Goal: Find specific page/section: Find specific page/section

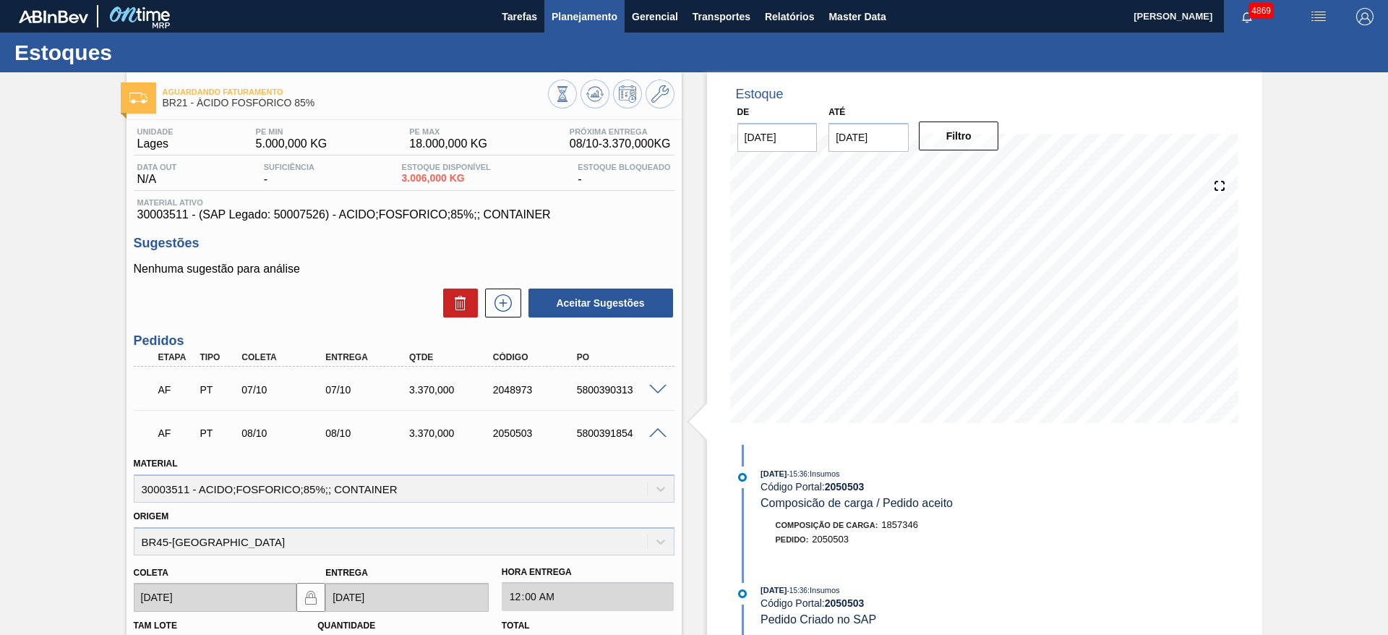
click at [583, 14] on span "Planejamento" at bounding box center [585, 16] width 66 height 17
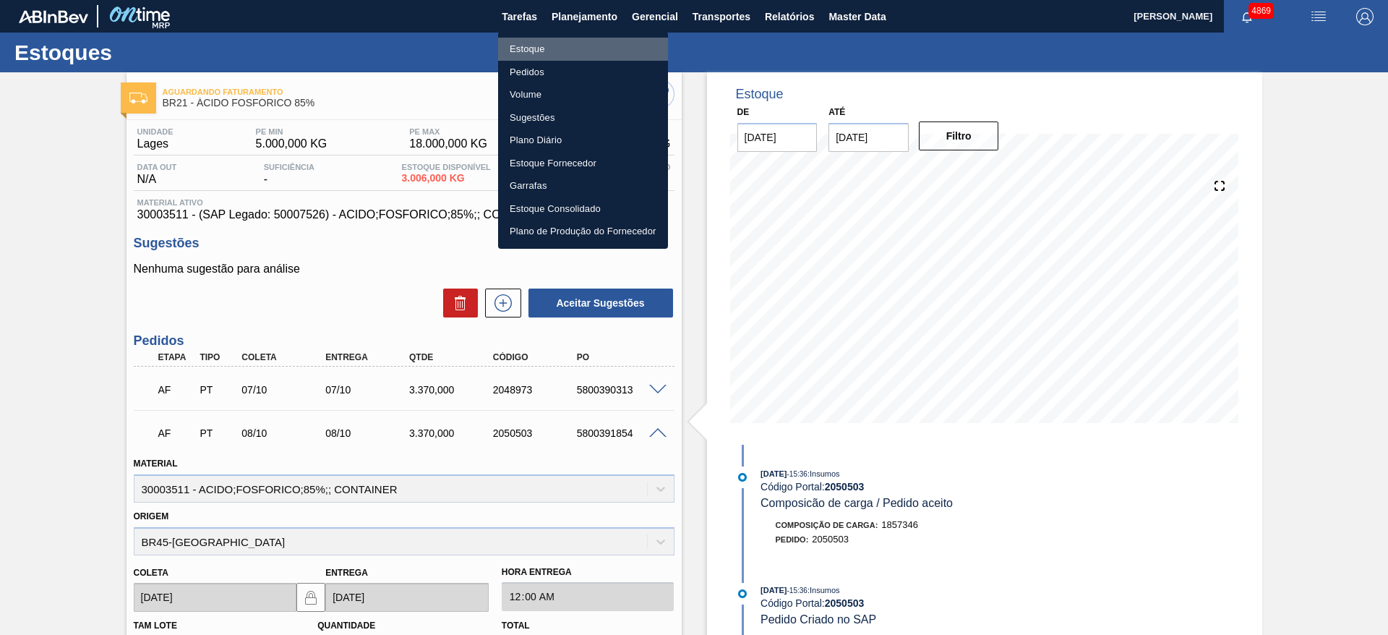
click at [567, 48] on li "Estoque" at bounding box center [583, 49] width 170 height 23
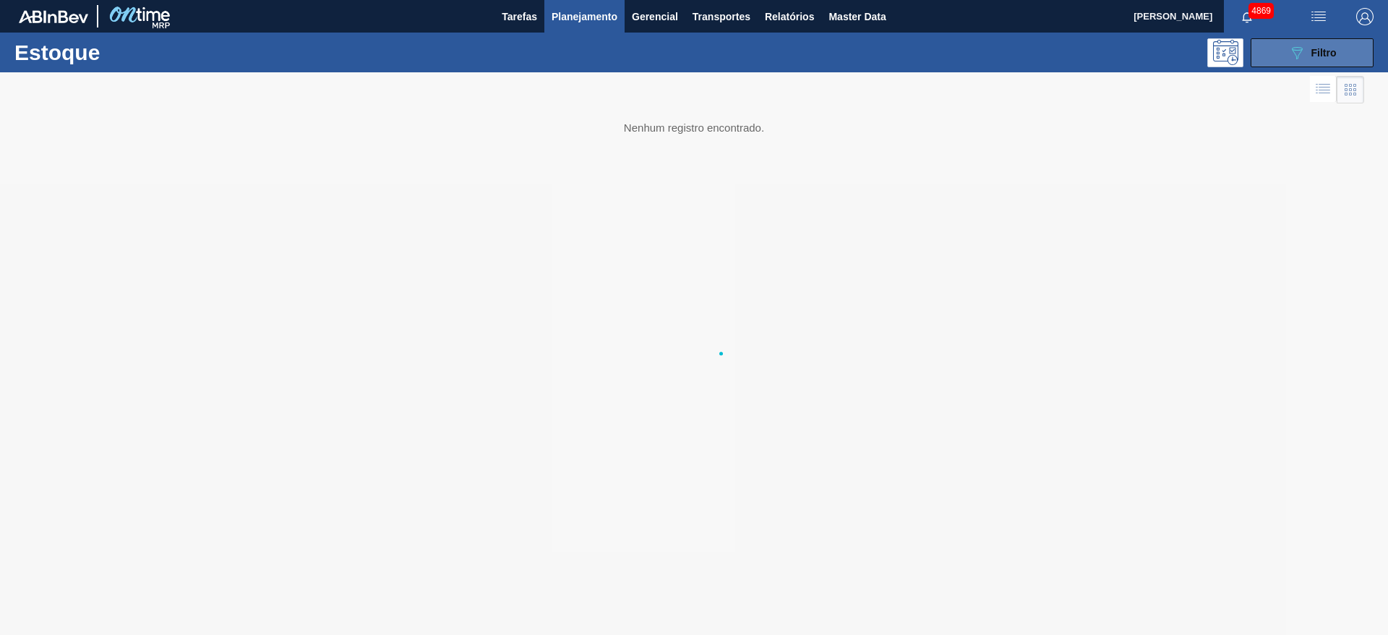
click at [1281, 50] on button "089F7B8B-B2A5-4AFE-B5C0-19BA573D28AC Filtro" at bounding box center [1312, 52] width 123 height 29
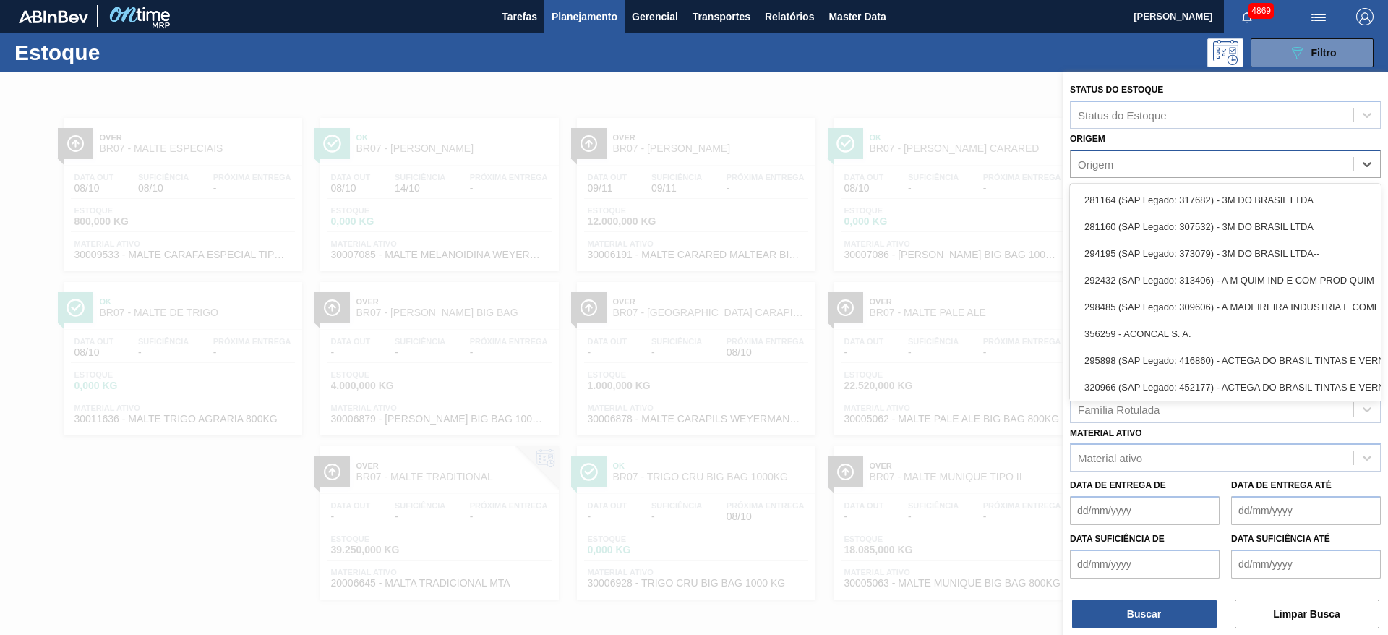
click at [1167, 165] on div "Origem" at bounding box center [1212, 163] width 283 height 21
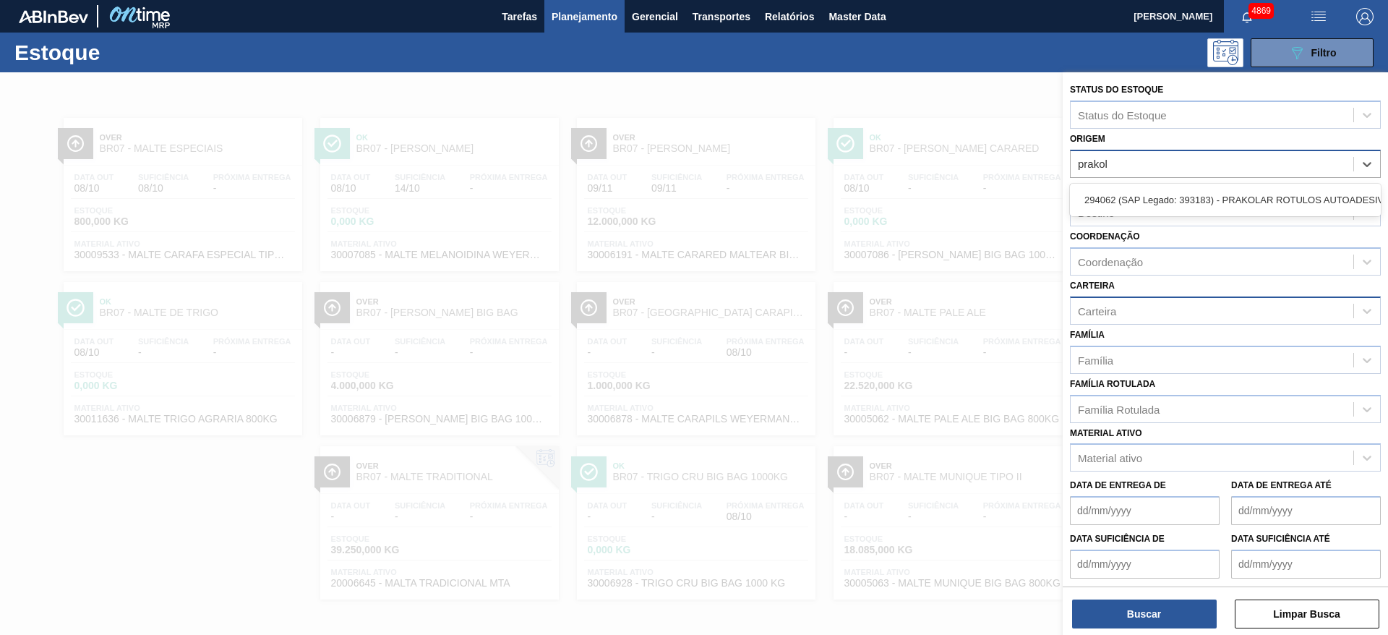
type input "prakola"
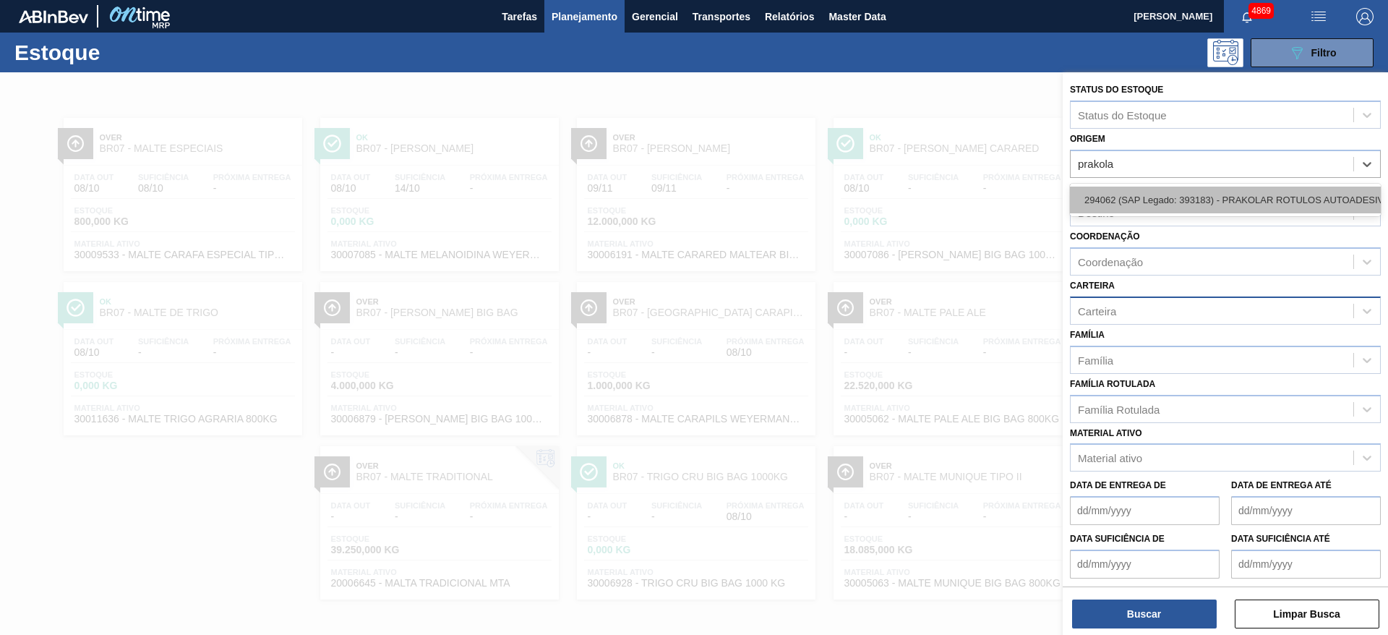
click at [1171, 200] on div "294062 (SAP Legado: 393183) - PRAKOLAR ROTULOS AUTOADESIVOS LTDA" at bounding box center [1225, 200] width 311 height 27
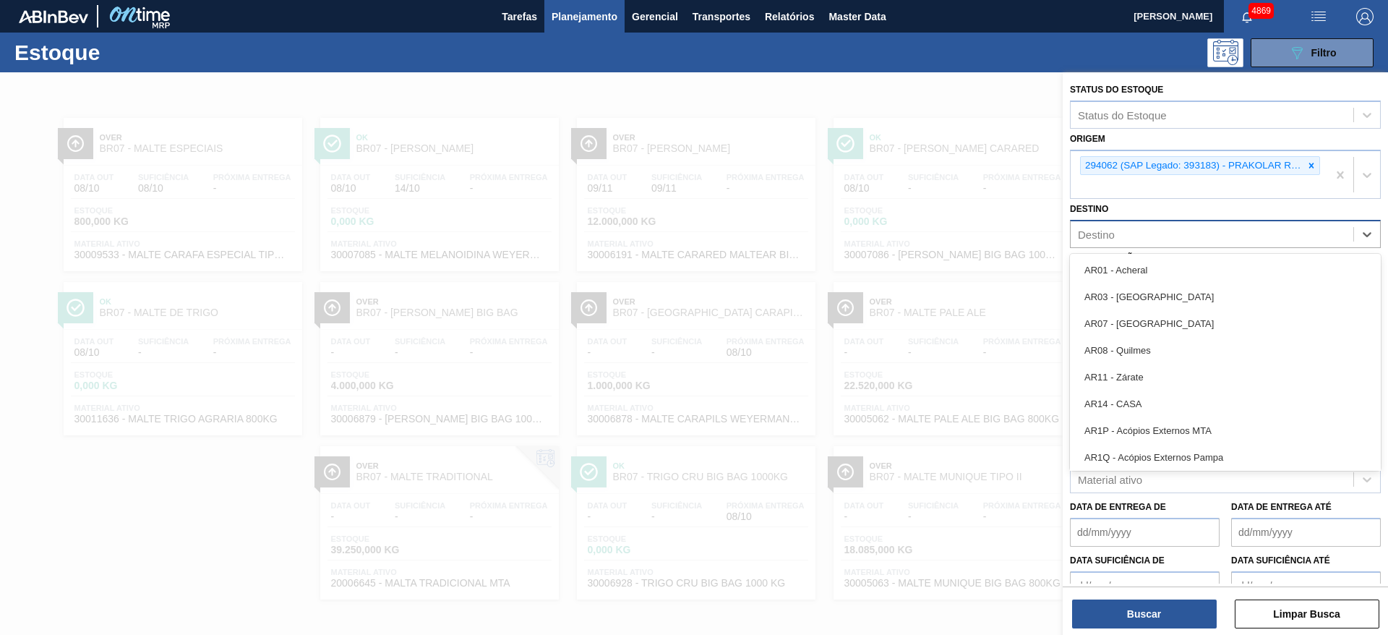
click at [1179, 234] on div "Destino" at bounding box center [1212, 234] width 283 height 21
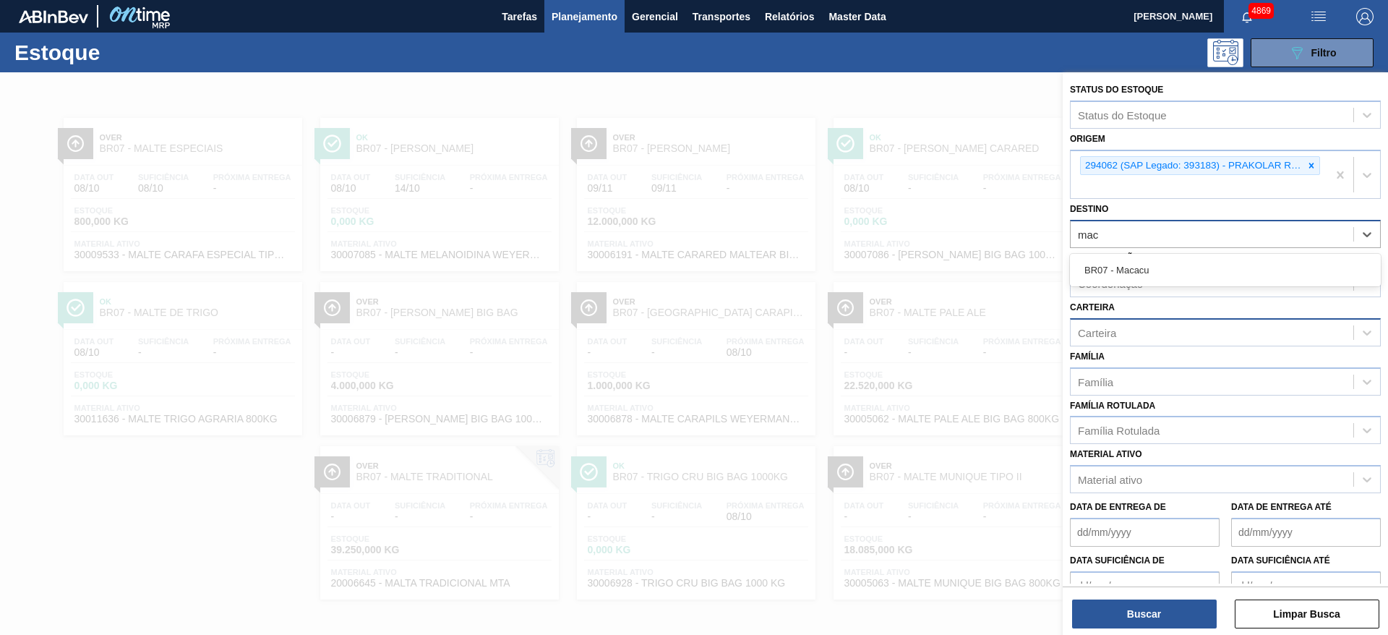
type input "maca"
drag, startPoint x: 1123, startPoint y: 245, endPoint x: 1096, endPoint y: 235, distance: 29.3
click at [1096, 235] on div "Destino" at bounding box center [1212, 234] width 283 height 21
click at [1096, 235] on div "Destino" at bounding box center [1096, 235] width 37 height 12
type input "bohemi"
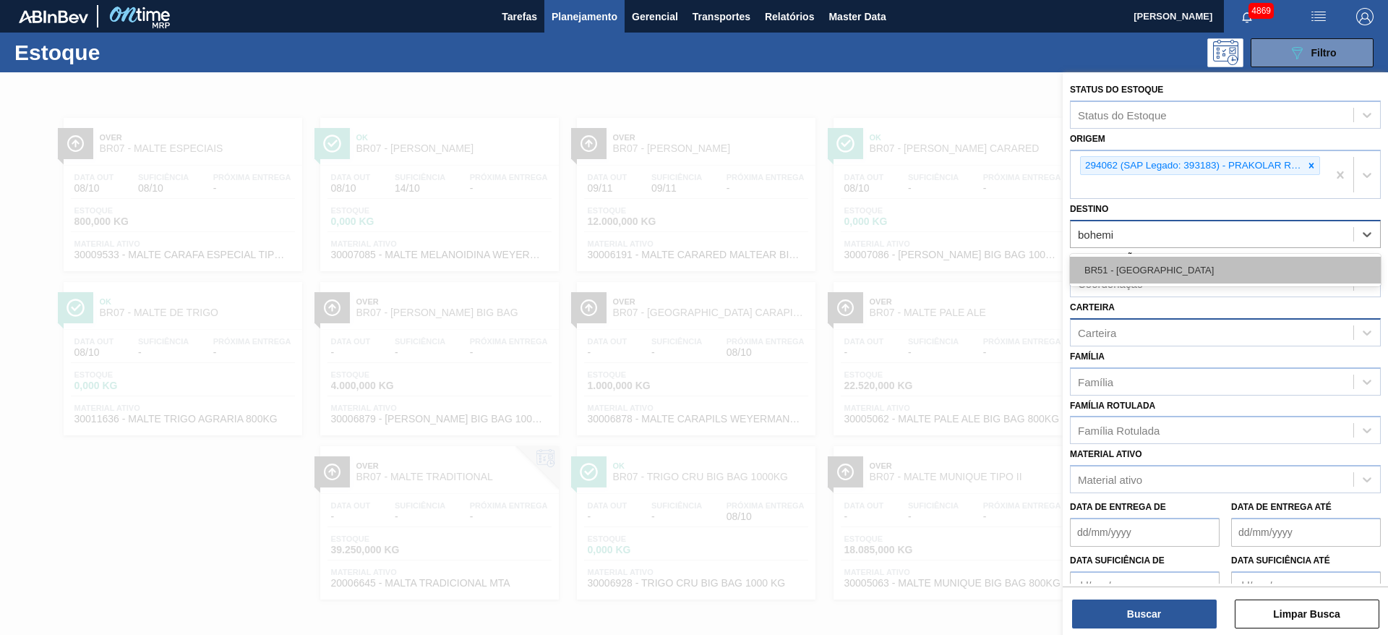
click at [1149, 257] on div "BR51 - [GEOGRAPHIC_DATA]" at bounding box center [1225, 270] width 311 height 27
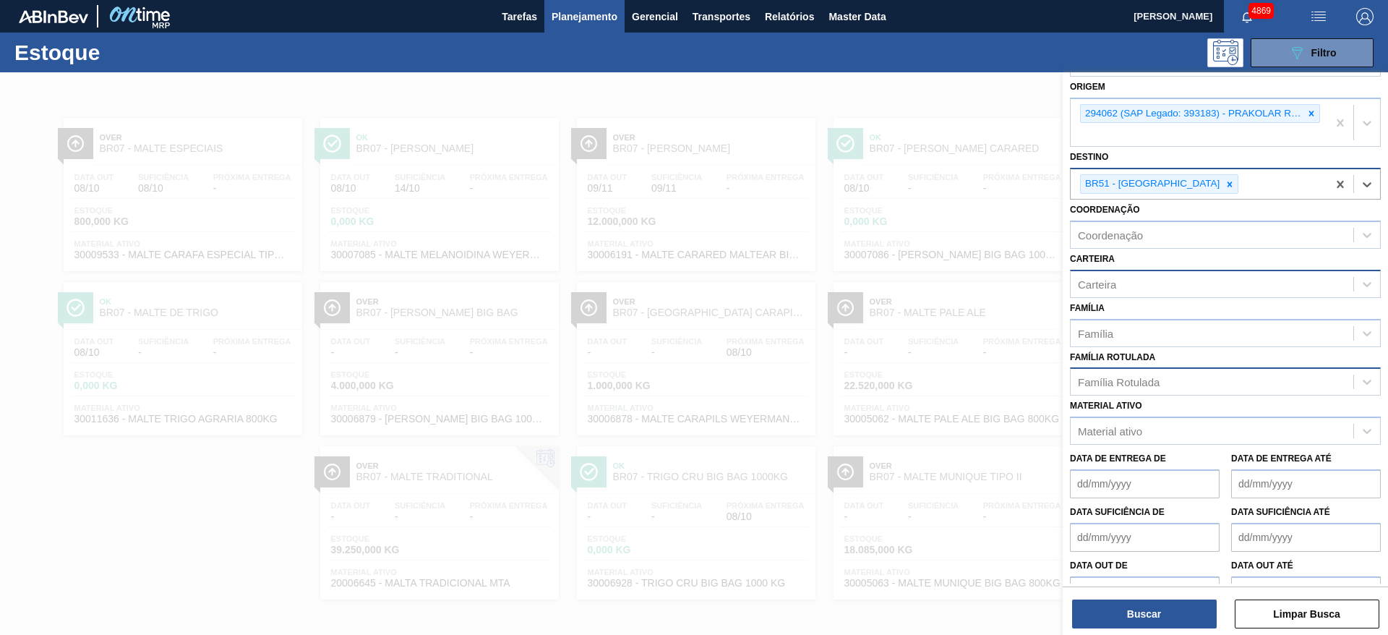
scroll to position [81, 0]
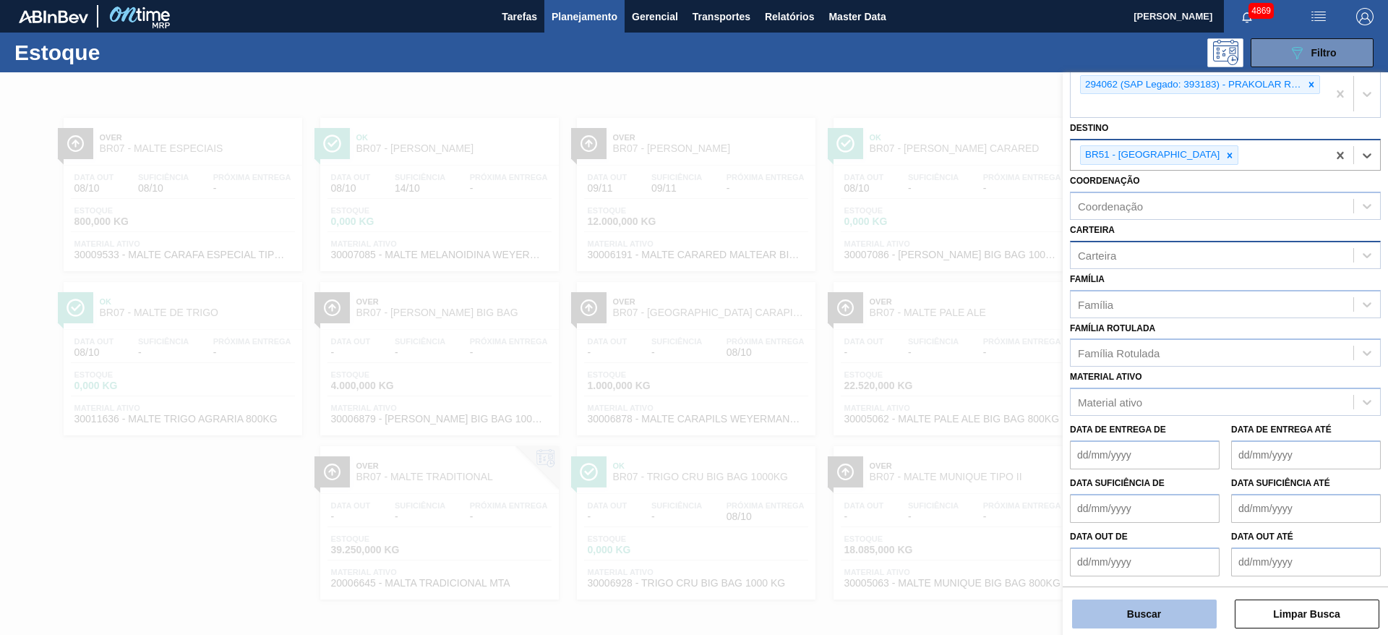
click at [1186, 611] on button "Buscar" at bounding box center [1144, 613] width 145 height 29
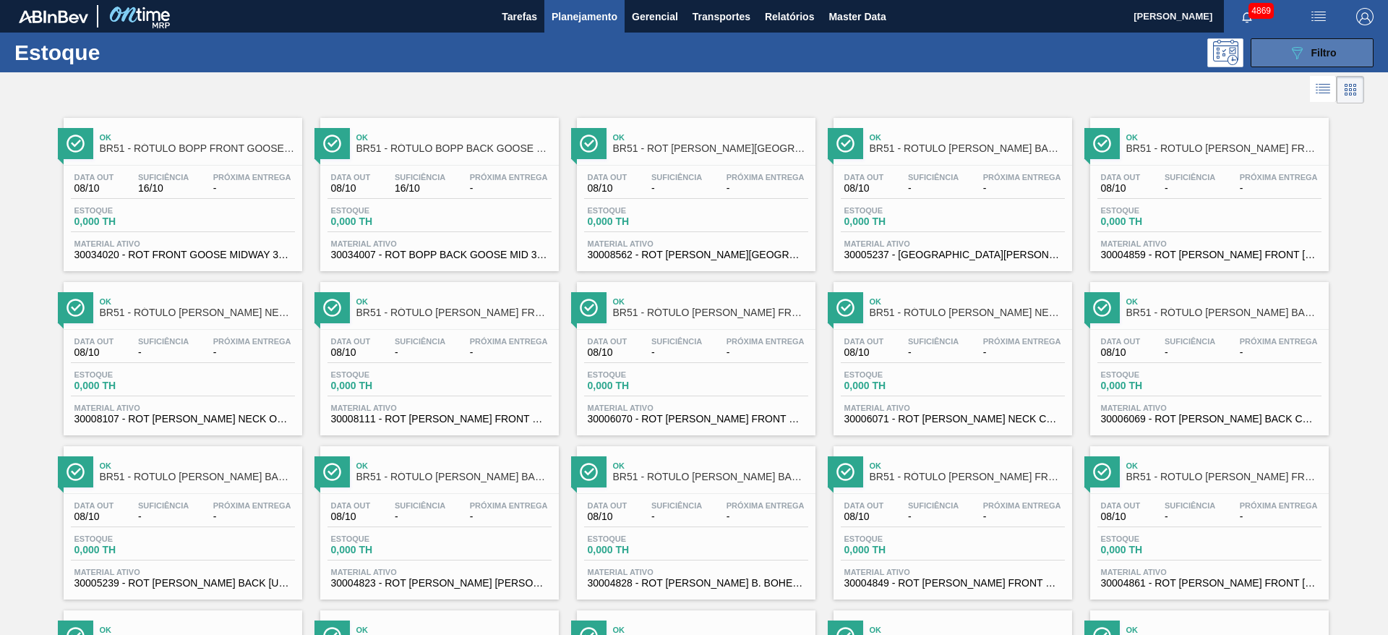
click at [1308, 54] on div "089F7B8B-B2A5-4AFE-B5C0-19BA573D28AC Filtro" at bounding box center [1313, 52] width 48 height 17
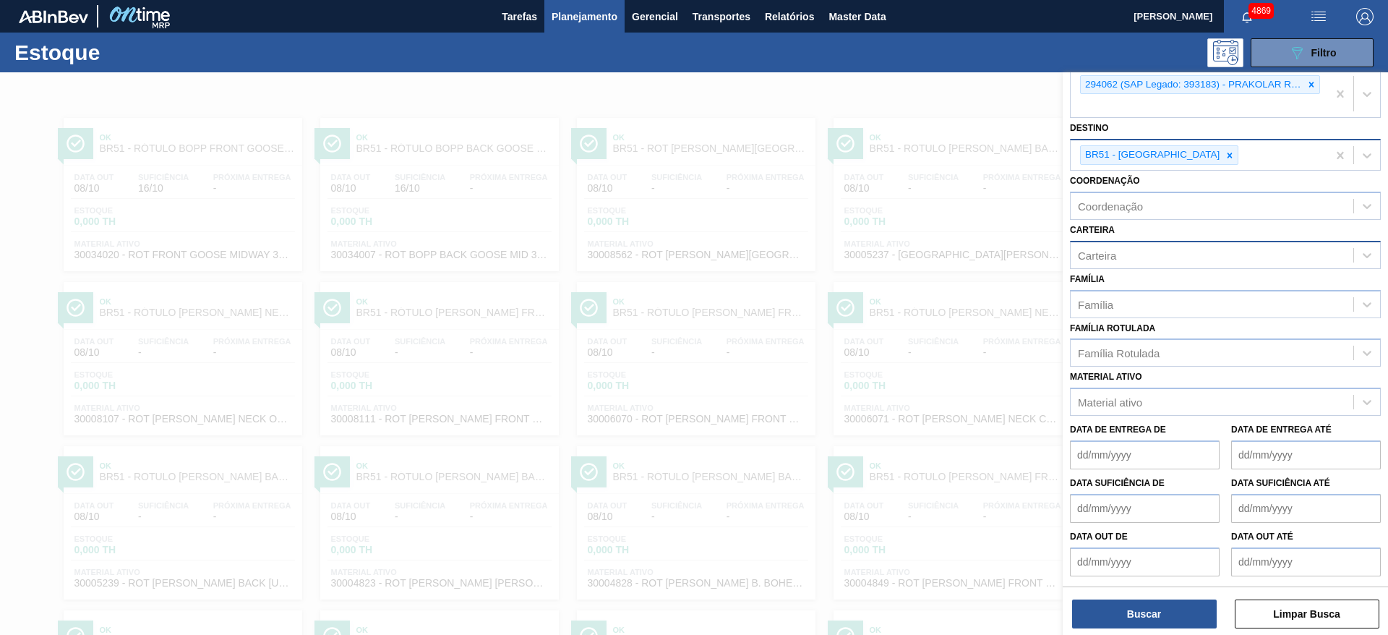
click at [1033, 79] on div at bounding box center [694, 389] width 1388 height 635
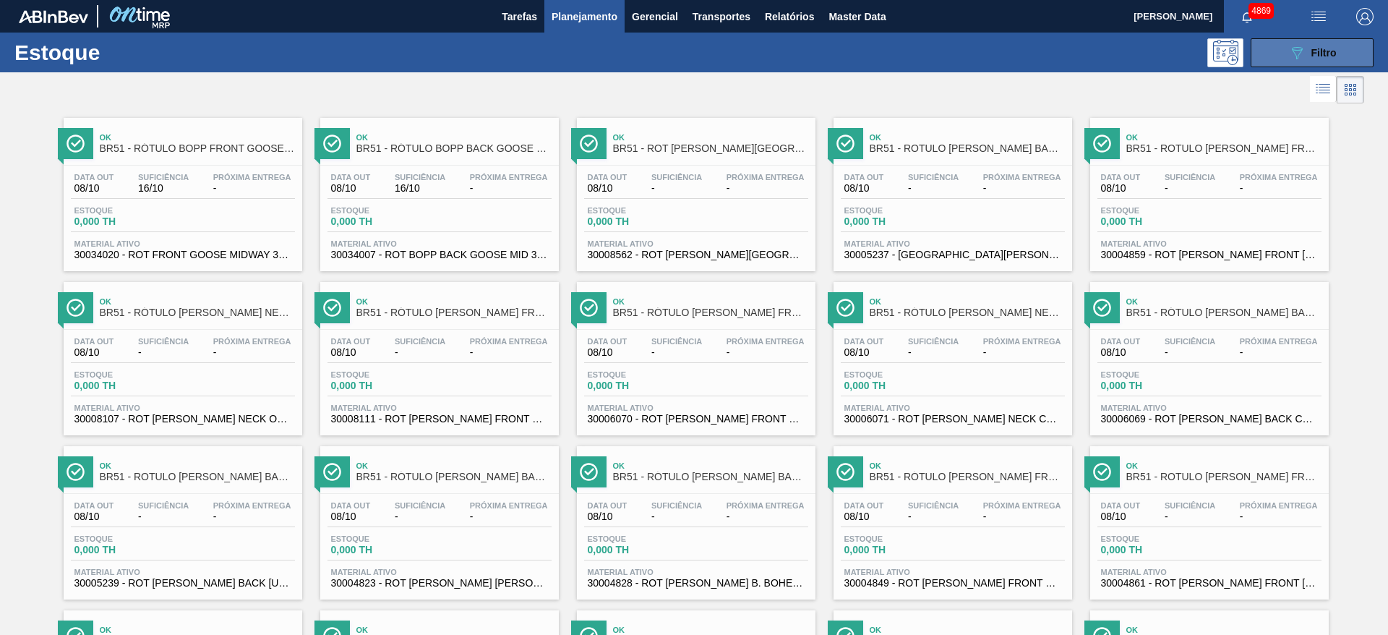
click at [1283, 48] on button "089F7B8B-B2A5-4AFE-B5C0-19BA573D28AC Filtro" at bounding box center [1312, 52] width 123 height 29
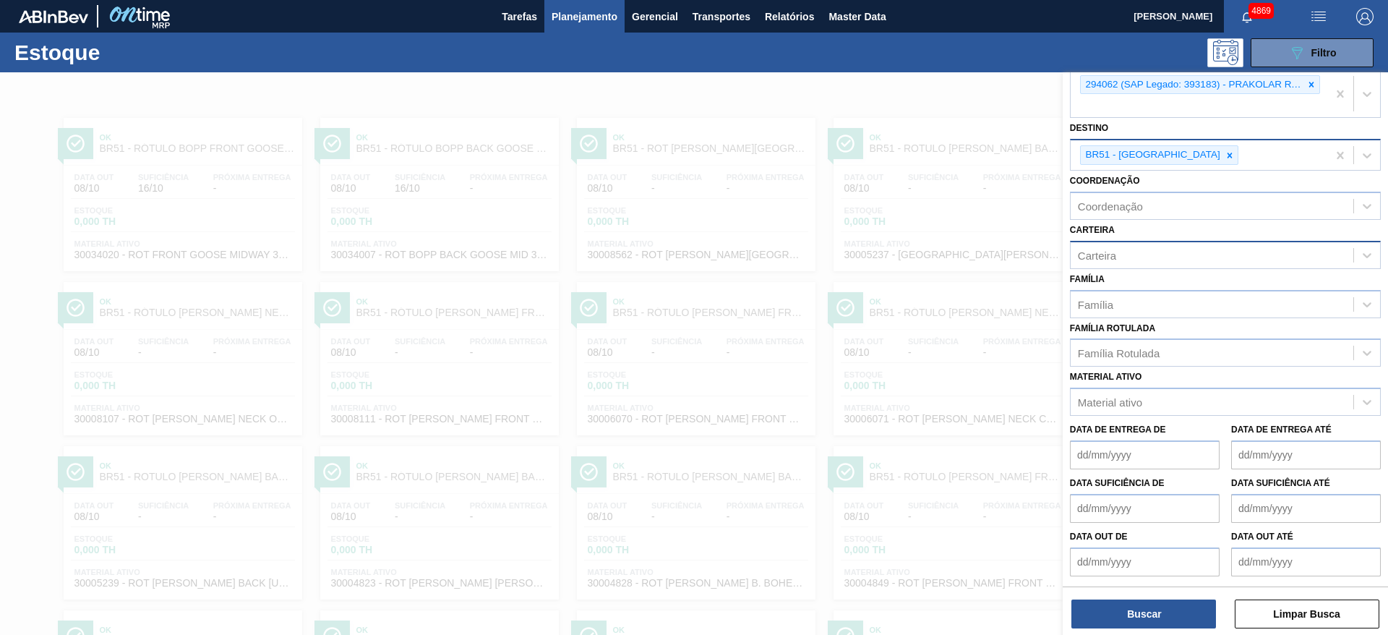
click at [626, 182] on div at bounding box center [694, 389] width 1388 height 635
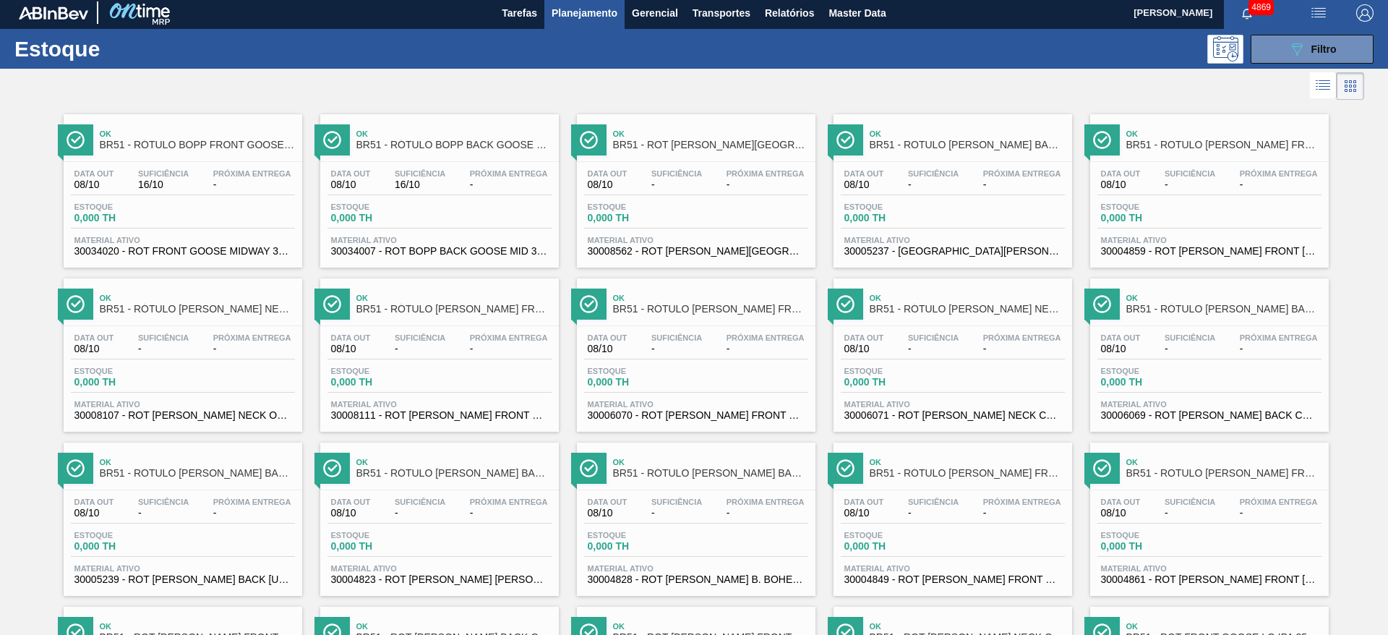
scroll to position [0, 0]
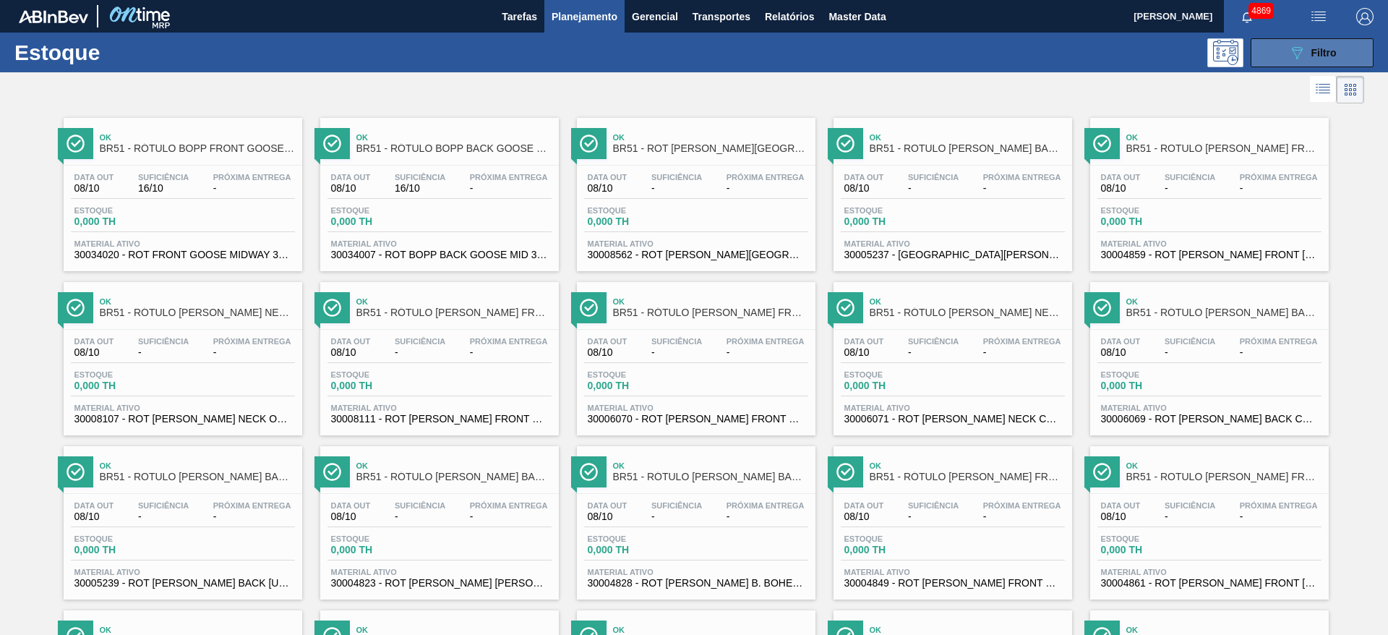
click at [1292, 47] on icon at bounding box center [1297, 53] width 11 height 12
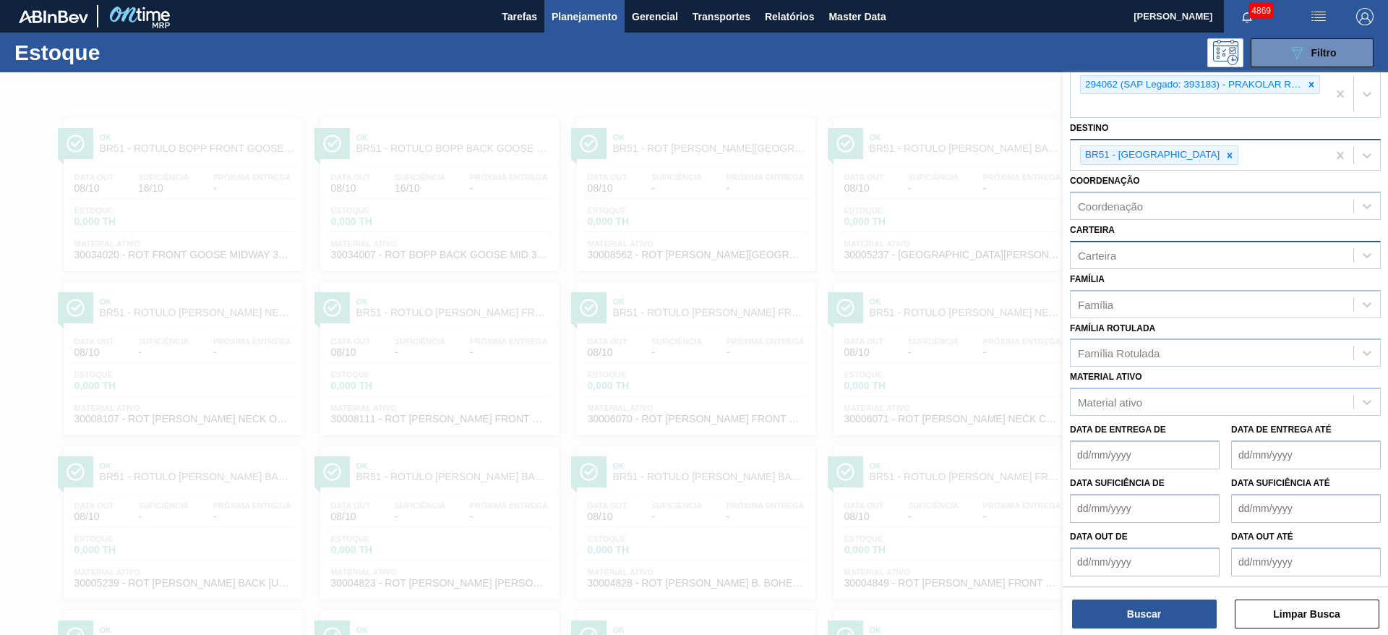
click at [1312, 82] on icon at bounding box center [1312, 85] width 10 height 10
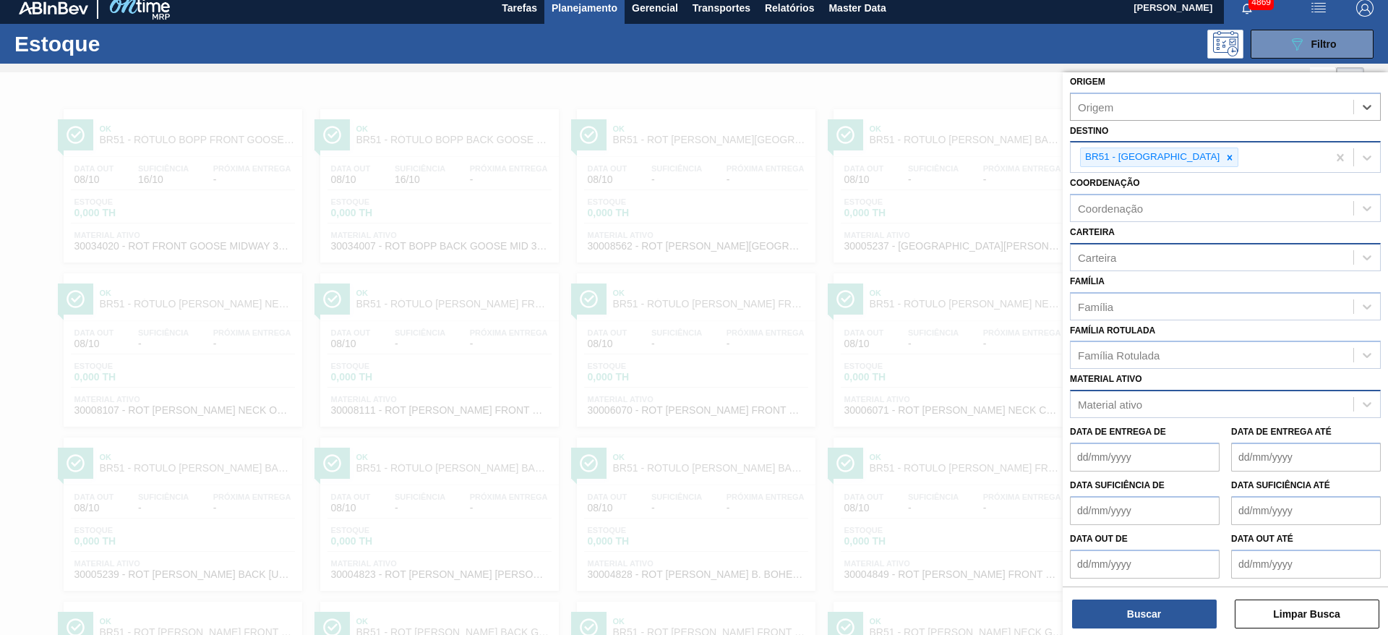
click at [1132, 409] on div "Material ativo" at bounding box center [1110, 404] width 64 height 12
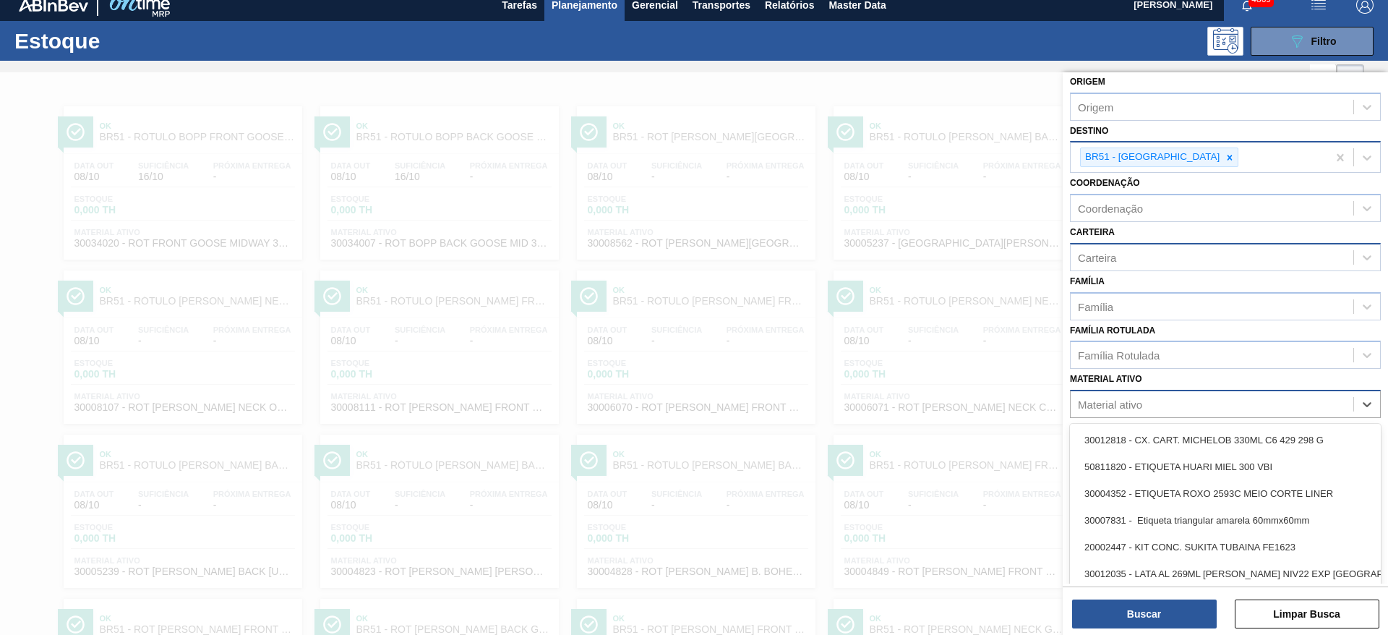
scroll to position [12, 0]
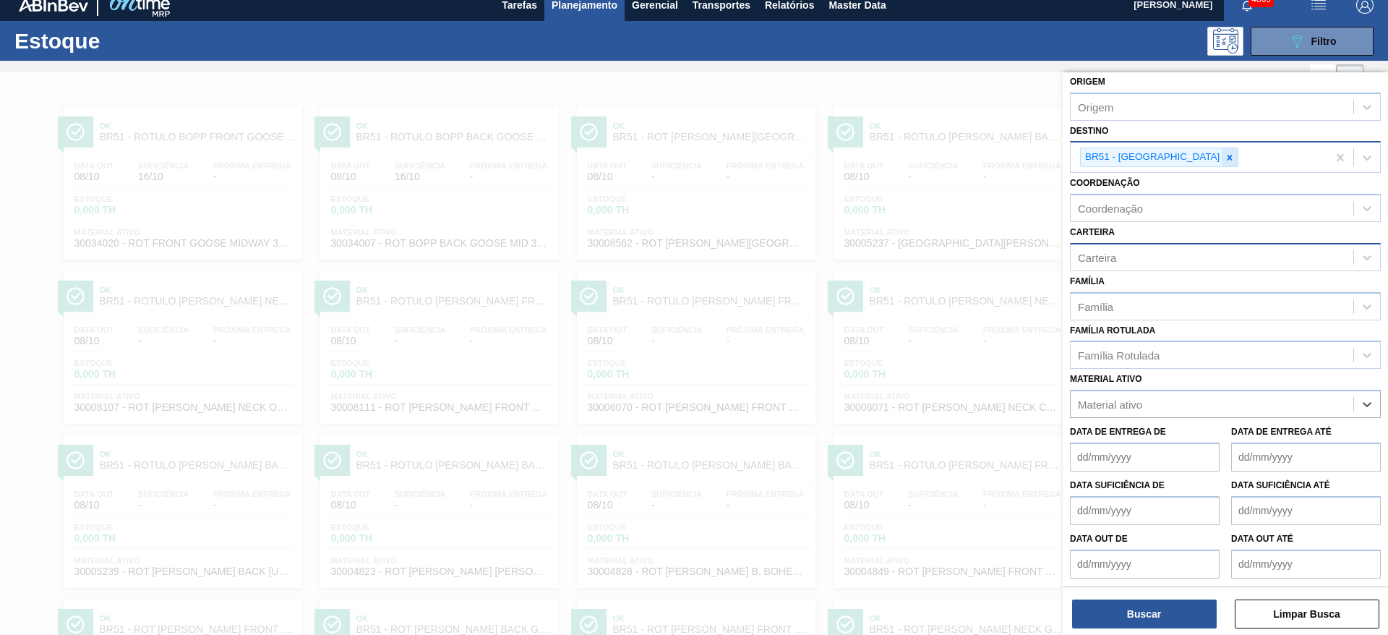
click at [1228, 155] on icon at bounding box center [1230, 157] width 5 height 5
click at [1100, 405] on div "Material ativo" at bounding box center [1110, 402] width 64 height 12
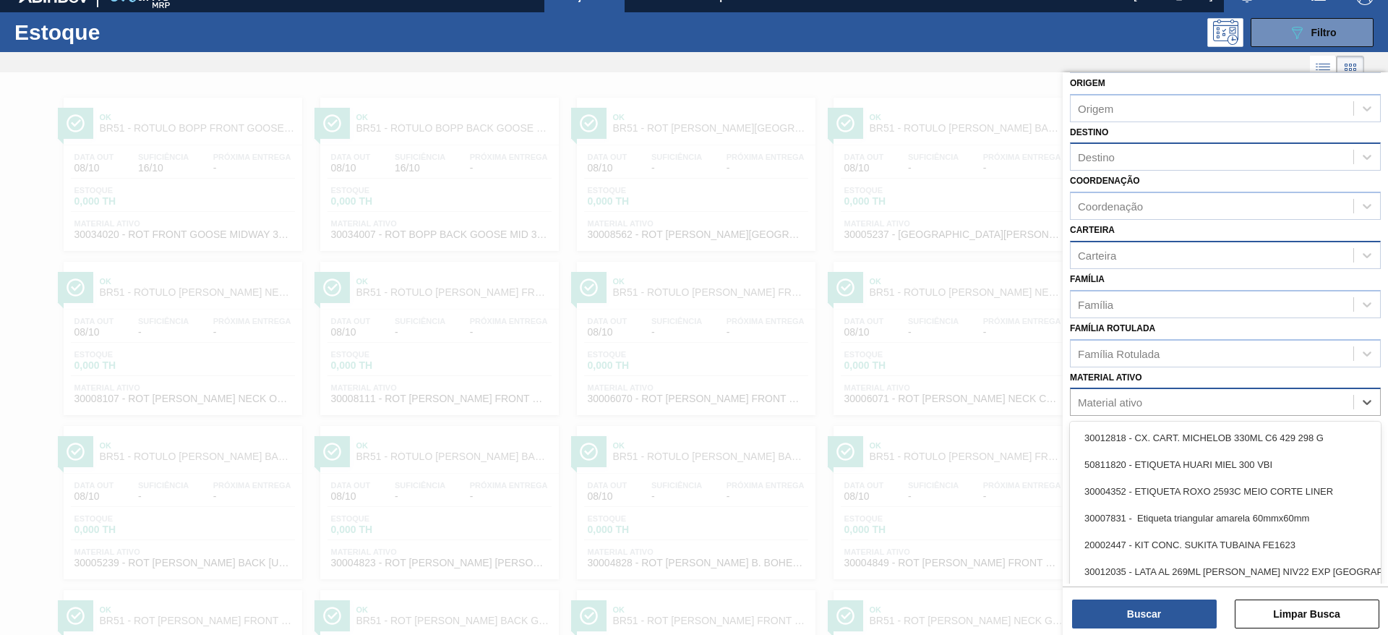
scroll to position [21, 0]
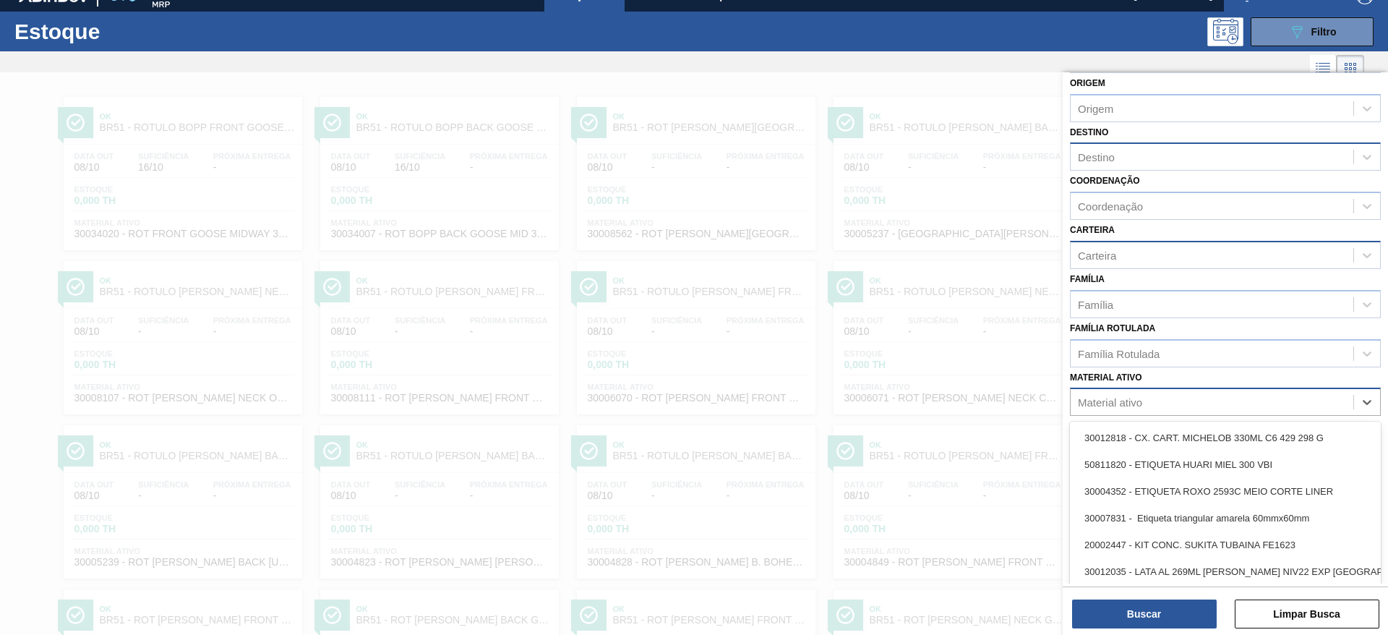
paste ativo "2026908"
type ativo "2026908"
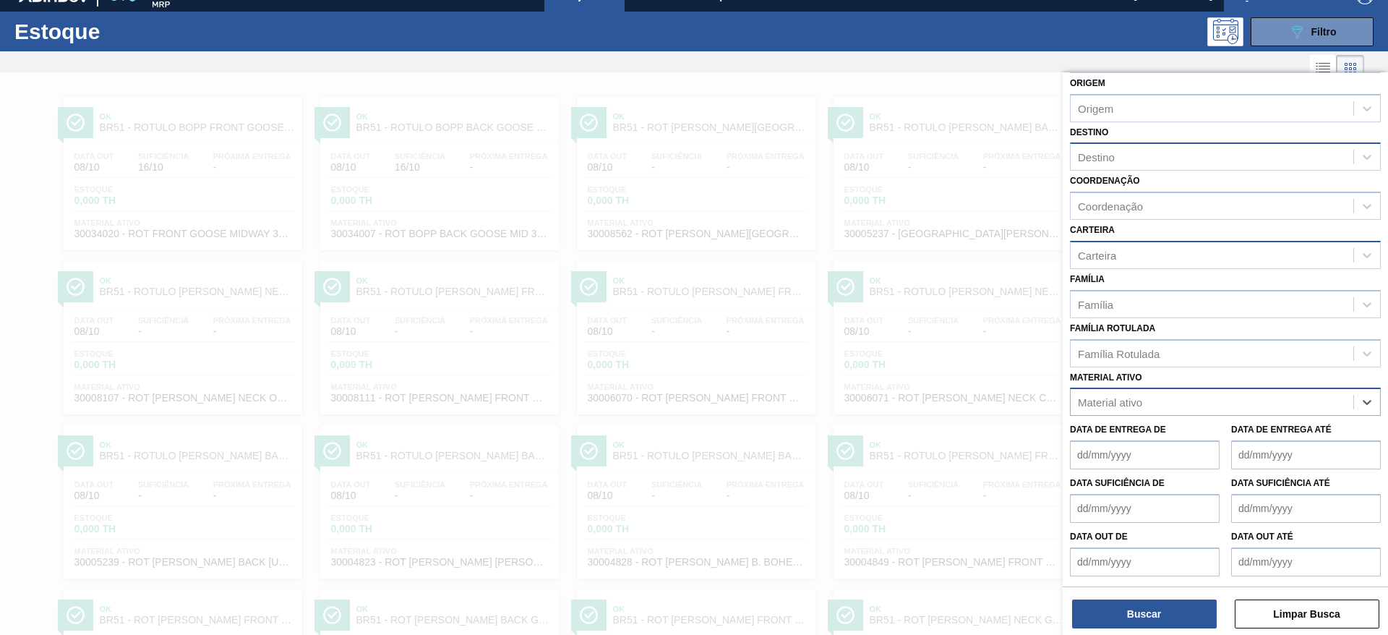
click at [1132, 401] on div "Material ativo" at bounding box center [1212, 402] width 283 height 21
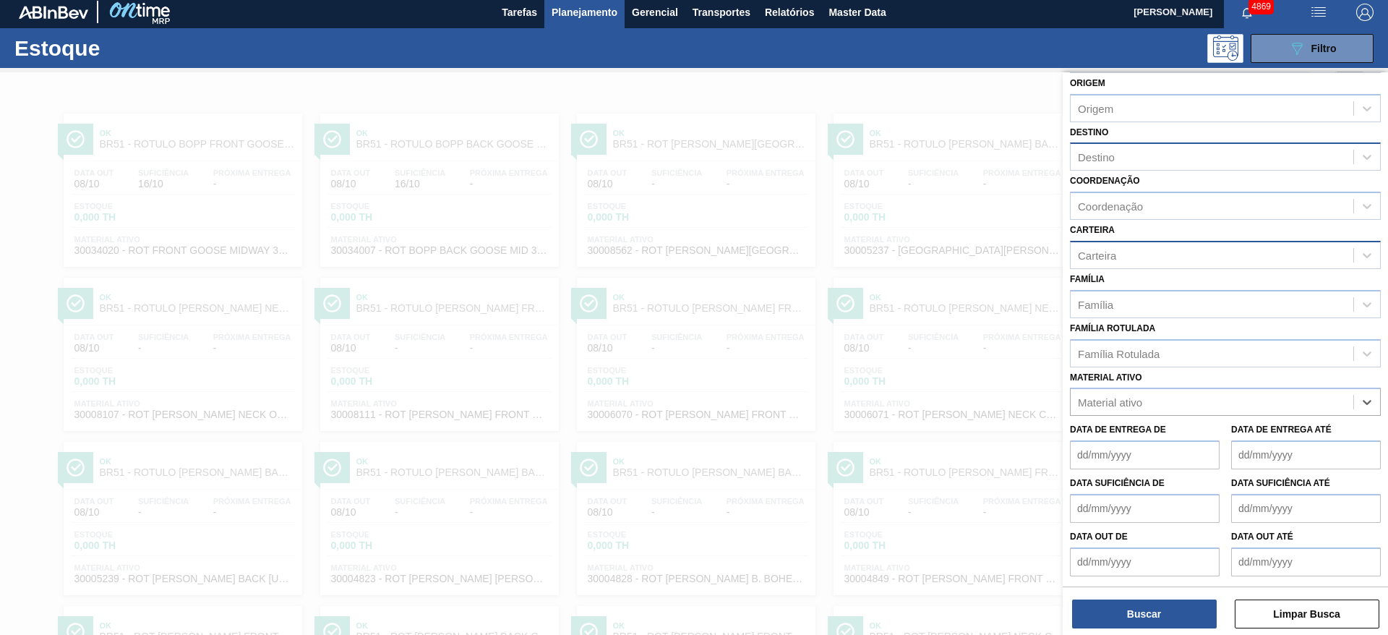
scroll to position [0, 0]
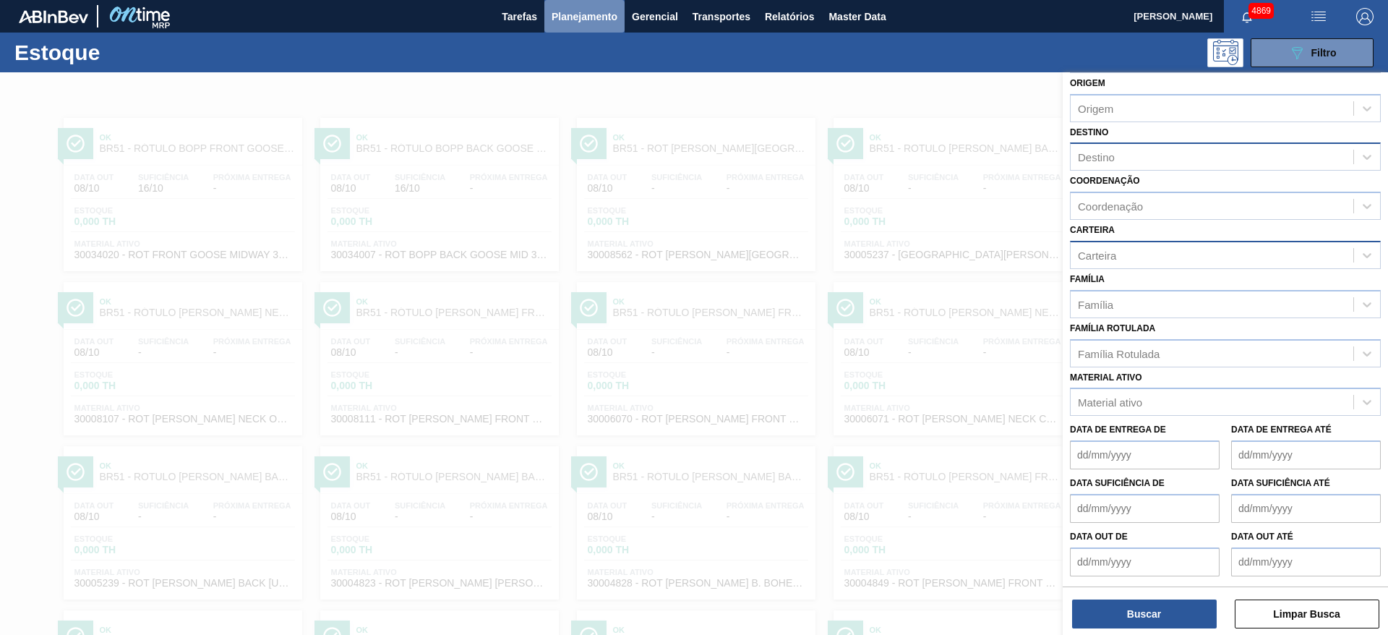
click at [552, 19] on span "Planejamento" at bounding box center [585, 16] width 66 height 17
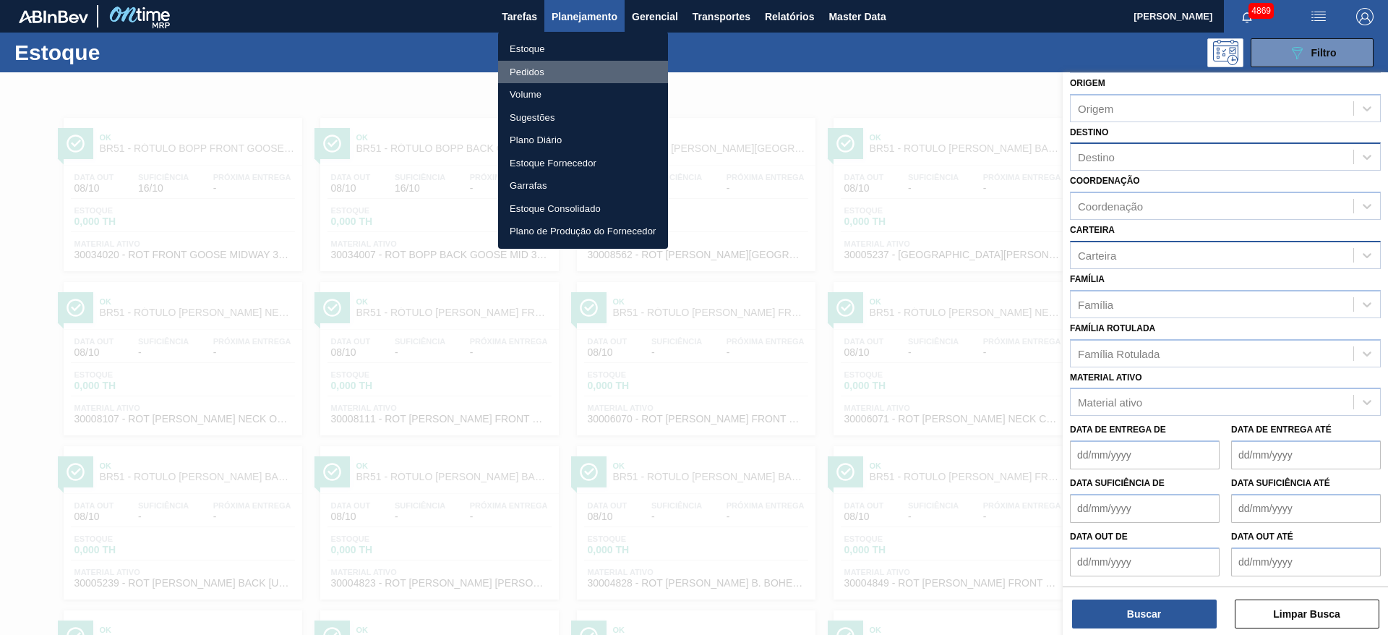
drag, startPoint x: 543, startPoint y: 74, endPoint x: 552, endPoint y: 74, distance: 8.7
click at [544, 74] on li "Pedidos" at bounding box center [583, 72] width 170 height 23
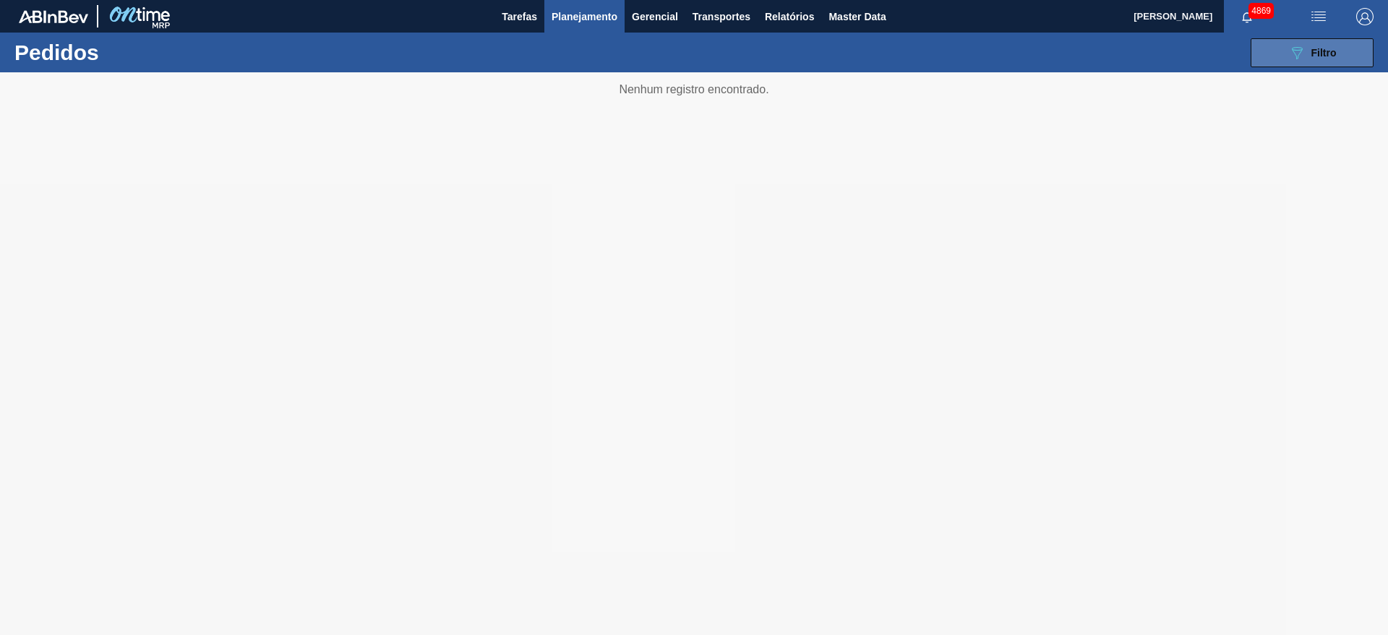
click at [1298, 48] on icon "089F7B8B-B2A5-4AFE-B5C0-19BA573D28AC" at bounding box center [1297, 52] width 17 height 17
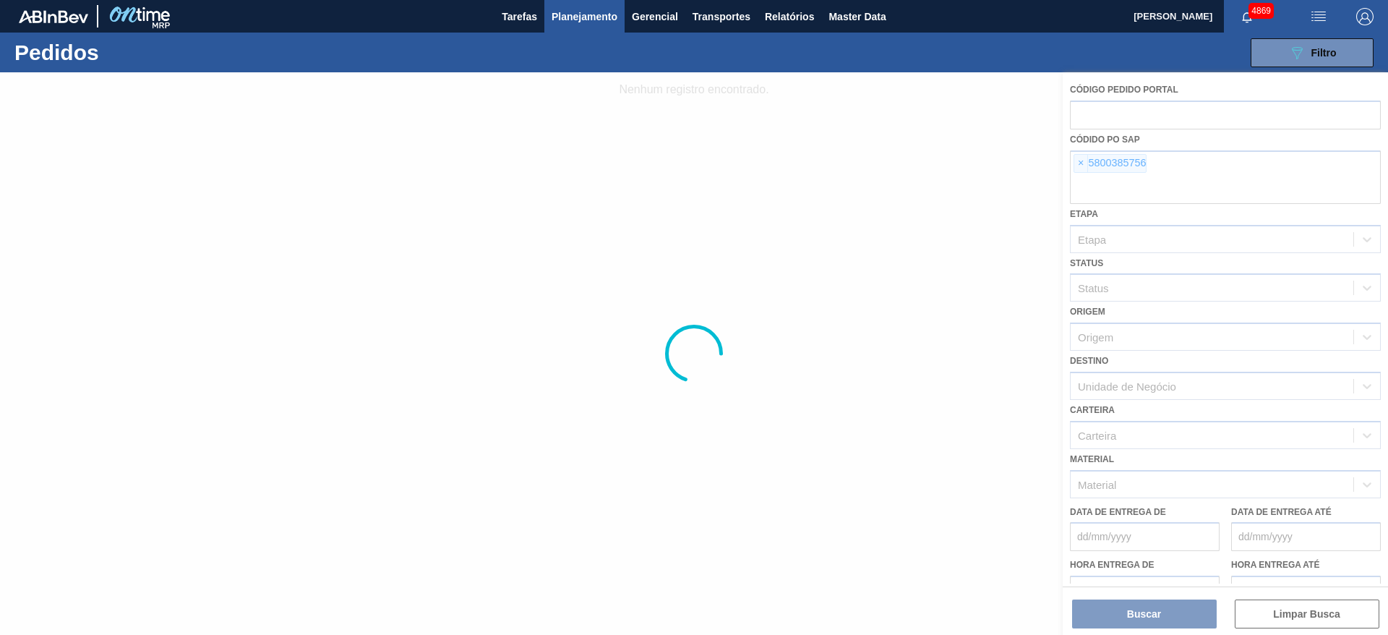
click at [1080, 163] on div at bounding box center [694, 353] width 1388 height 563
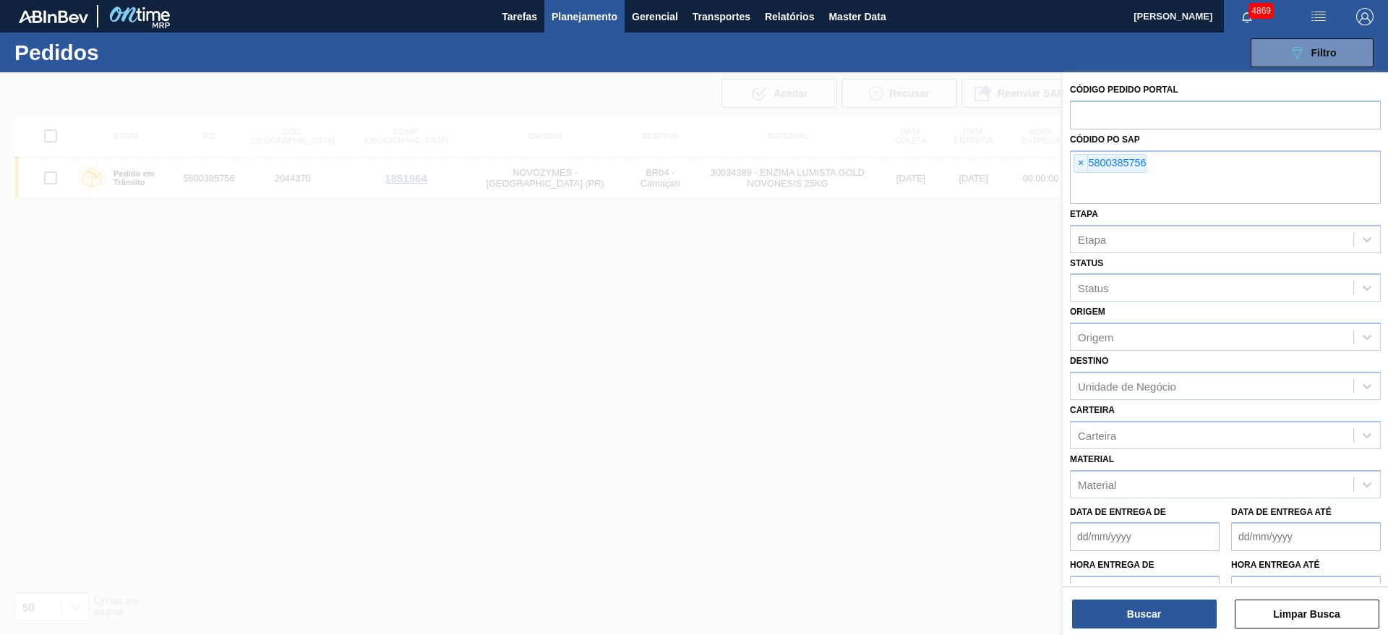
click at [928, 302] on div at bounding box center [694, 389] width 1388 height 635
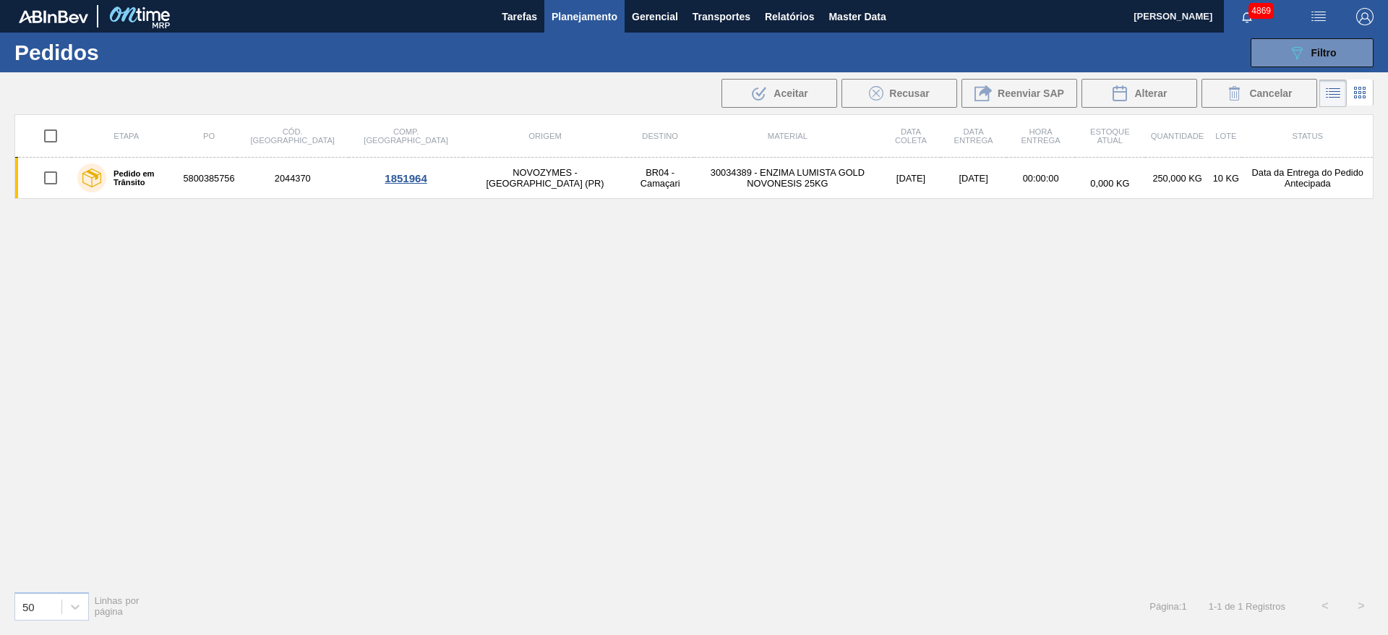
click at [607, 12] on span "Planejamento" at bounding box center [585, 16] width 66 height 17
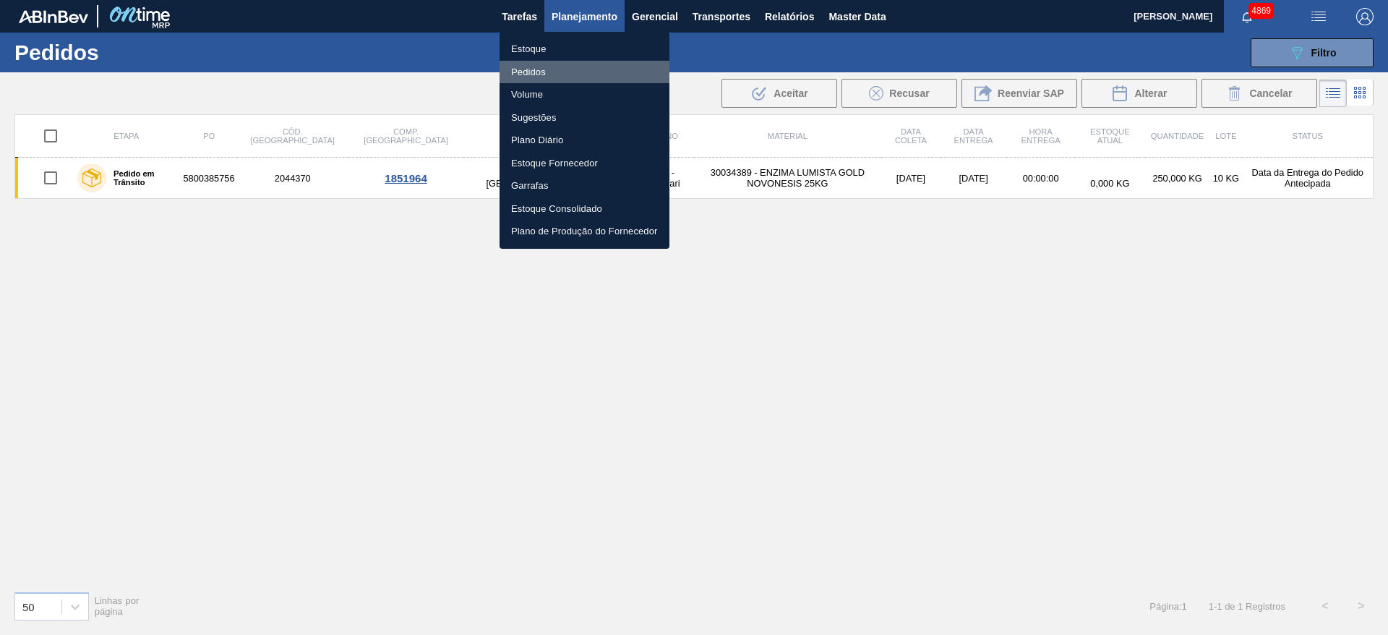
click at [561, 61] on li "Pedidos" at bounding box center [585, 72] width 170 height 23
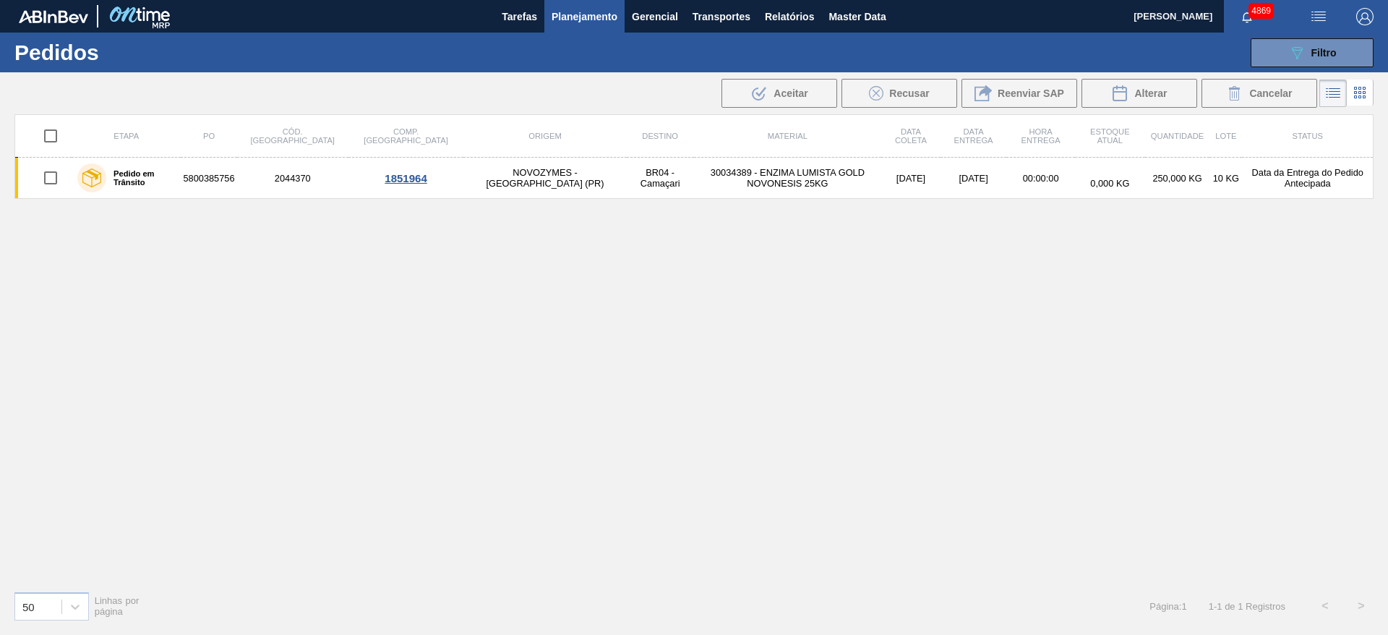
click at [580, 20] on span "Planejamento" at bounding box center [585, 16] width 66 height 17
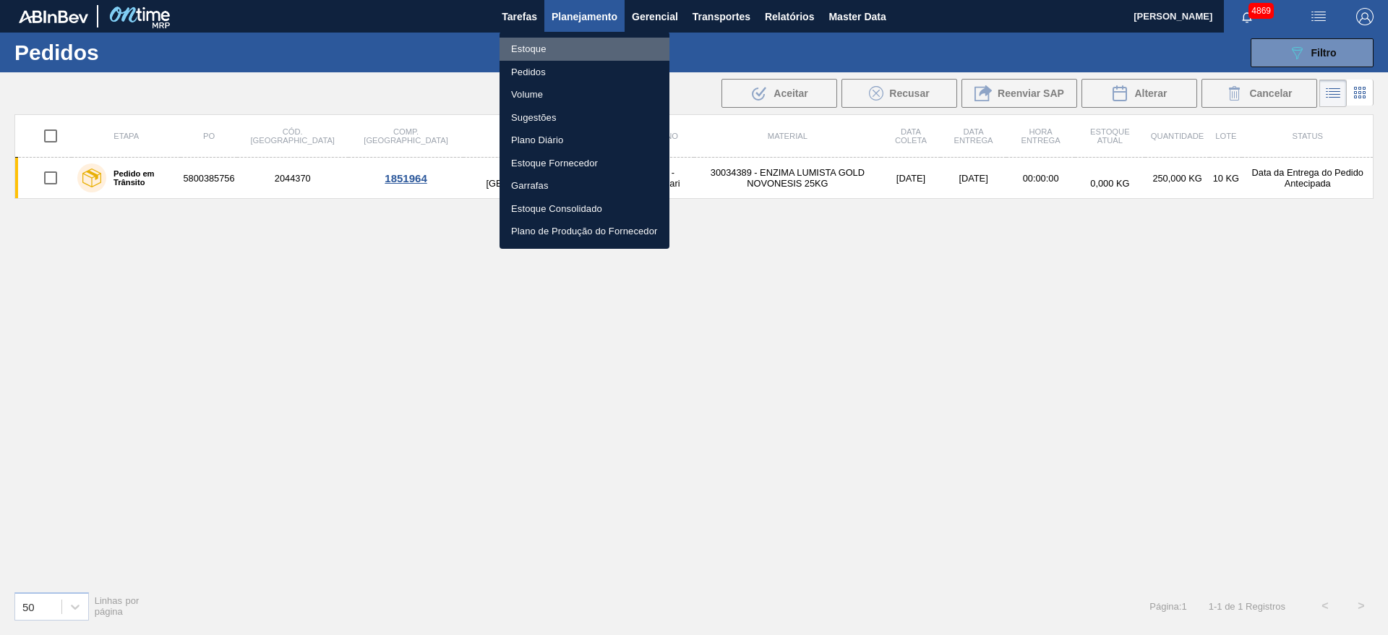
click at [567, 46] on li "Estoque" at bounding box center [585, 49] width 170 height 23
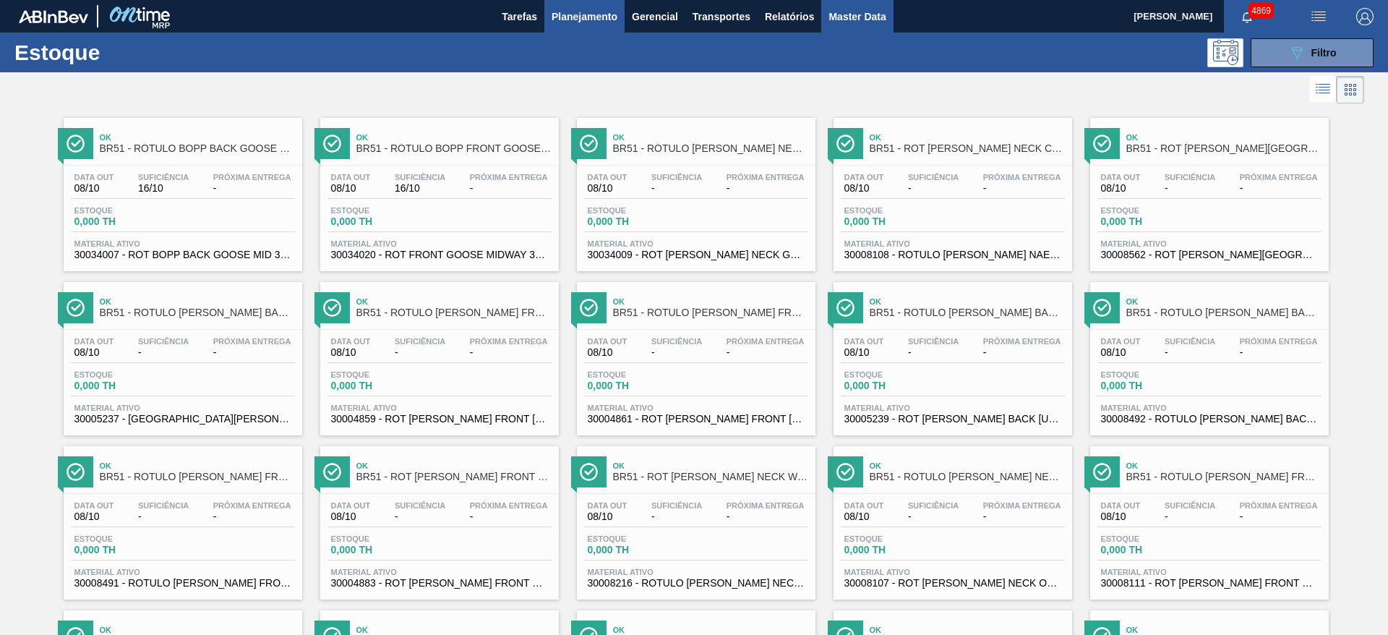
click at [882, 12] on span "Master Data" at bounding box center [857, 16] width 57 height 17
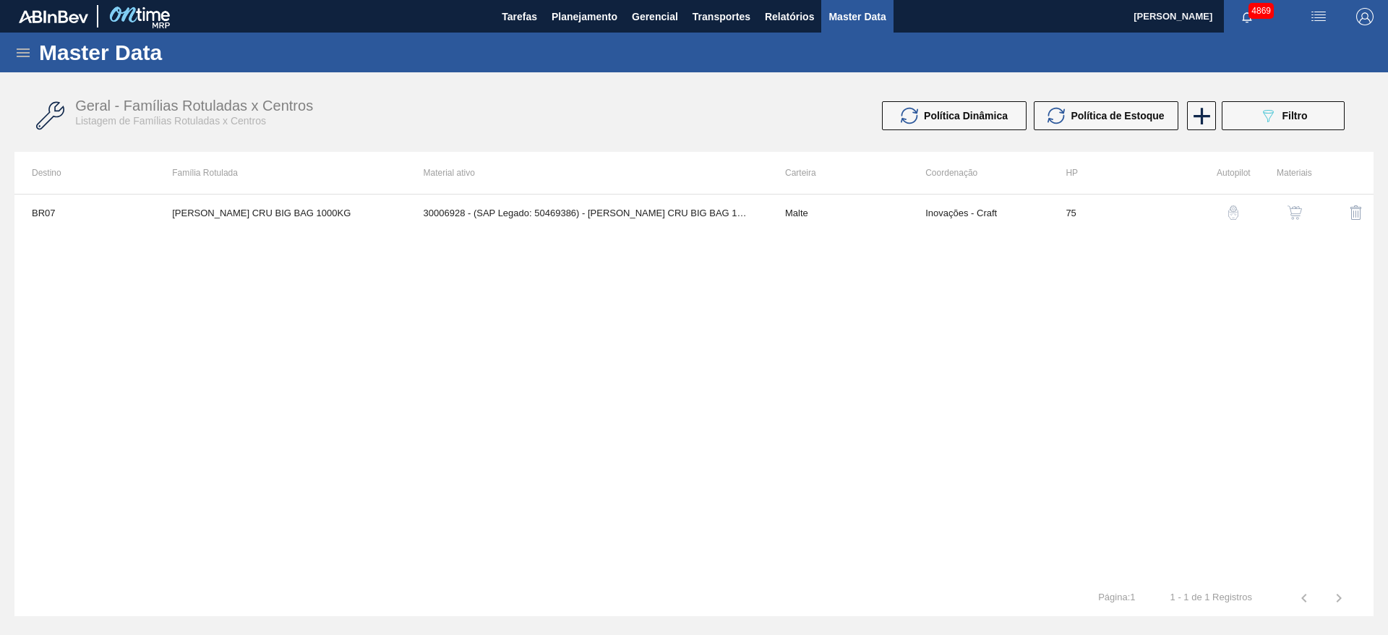
click at [29, 47] on icon at bounding box center [22, 52] width 17 height 17
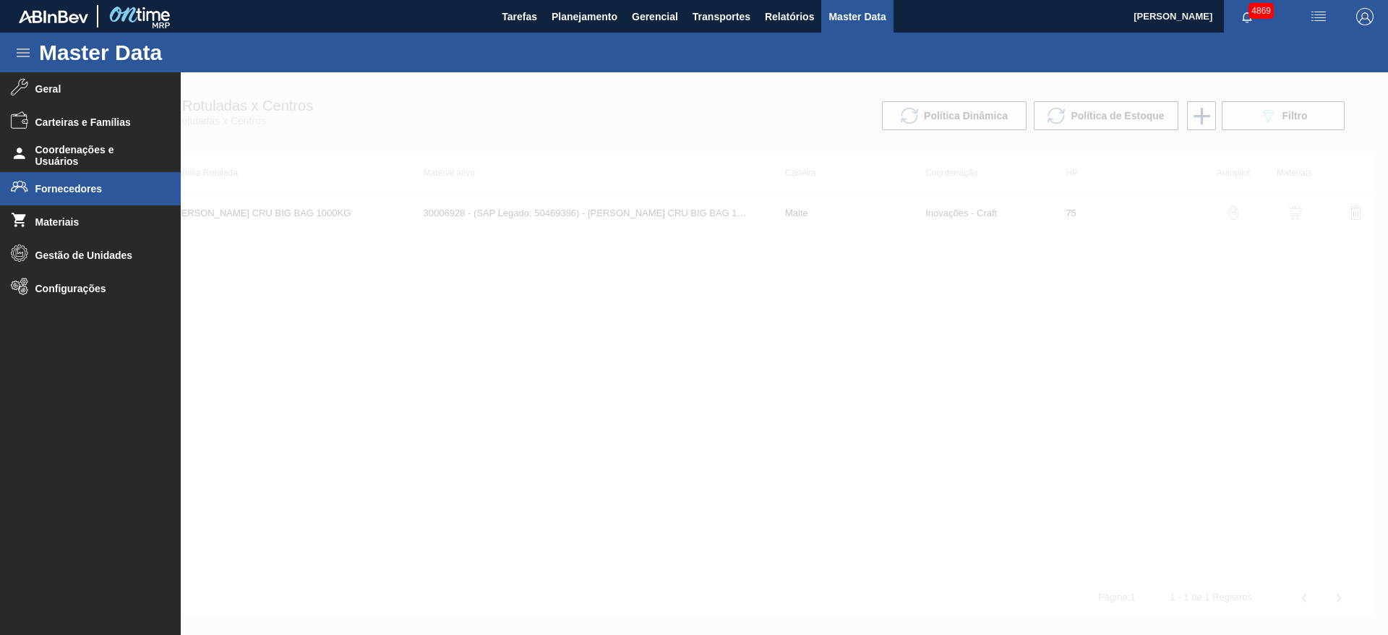
click at [69, 190] on span "Fornecedores" at bounding box center [94, 189] width 119 height 12
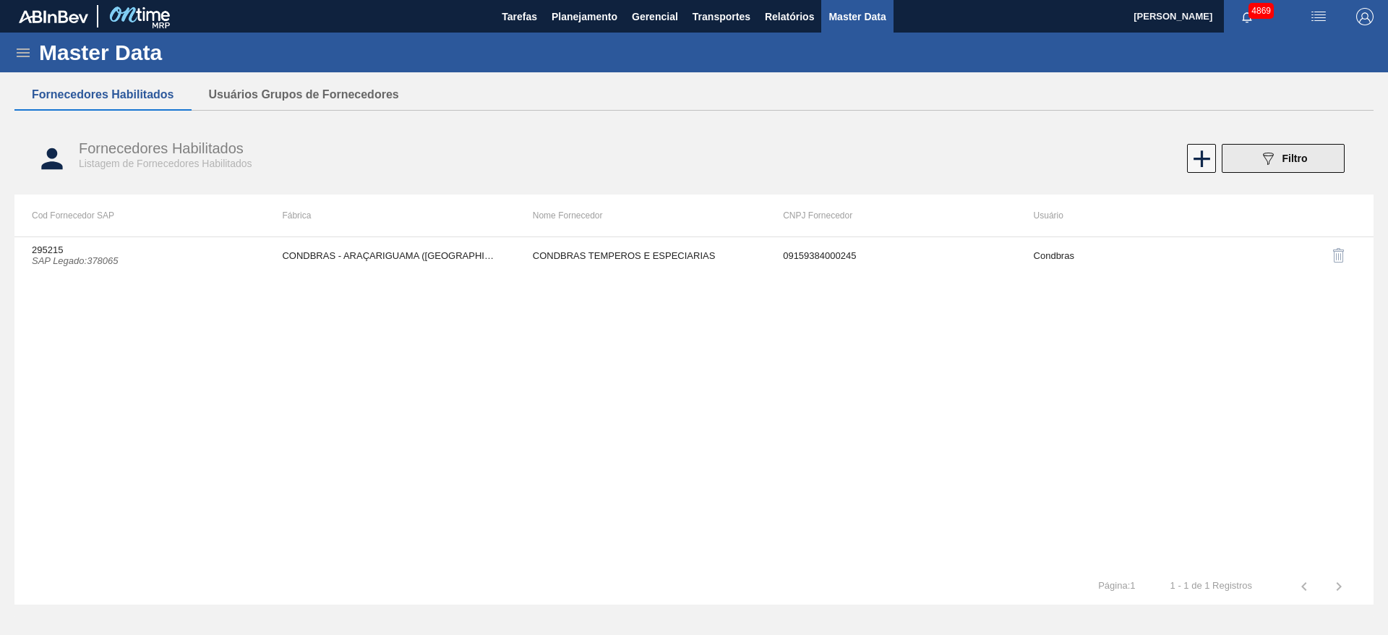
click at [1326, 156] on button "089F7B8B-B2A5-4AFE-B5C0-19BA573D28AC Filtro" at bounding box center [1283, 158] width 123 height 29
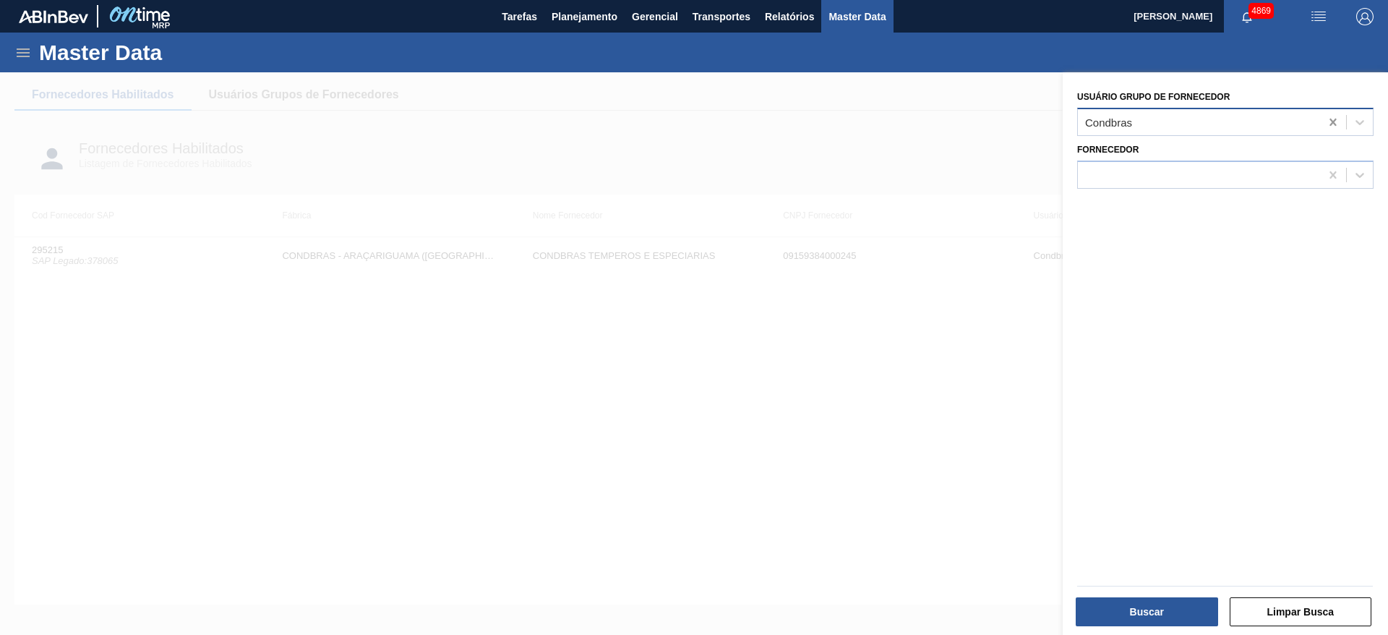
click at [1333, 124] on icon at bounding box center [1333, 122] width 7 height 7
type Fornecedor "malr"
drag, startPoint x: 1243, startPoint y: 256, endPoint x: 1275, endPoint y: 184, distance: 79.0
click at [1247, 256] on div "Usuário Grupo de Fornecedor Use Up and Down to choose options, press Enter to s…" at bounding box center [1225, 355] width 325 height 566
click at [1288, 179] on div at bounding box center [1199, 174] width 242 height 21
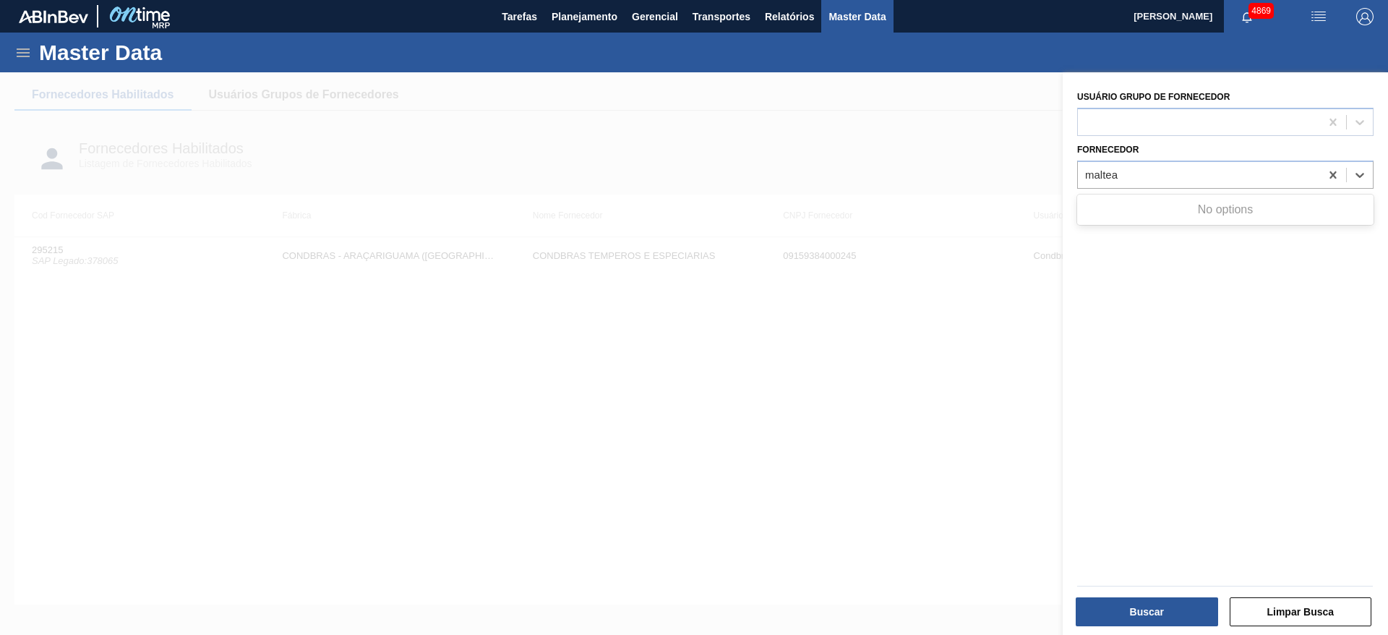
type input "maltea"
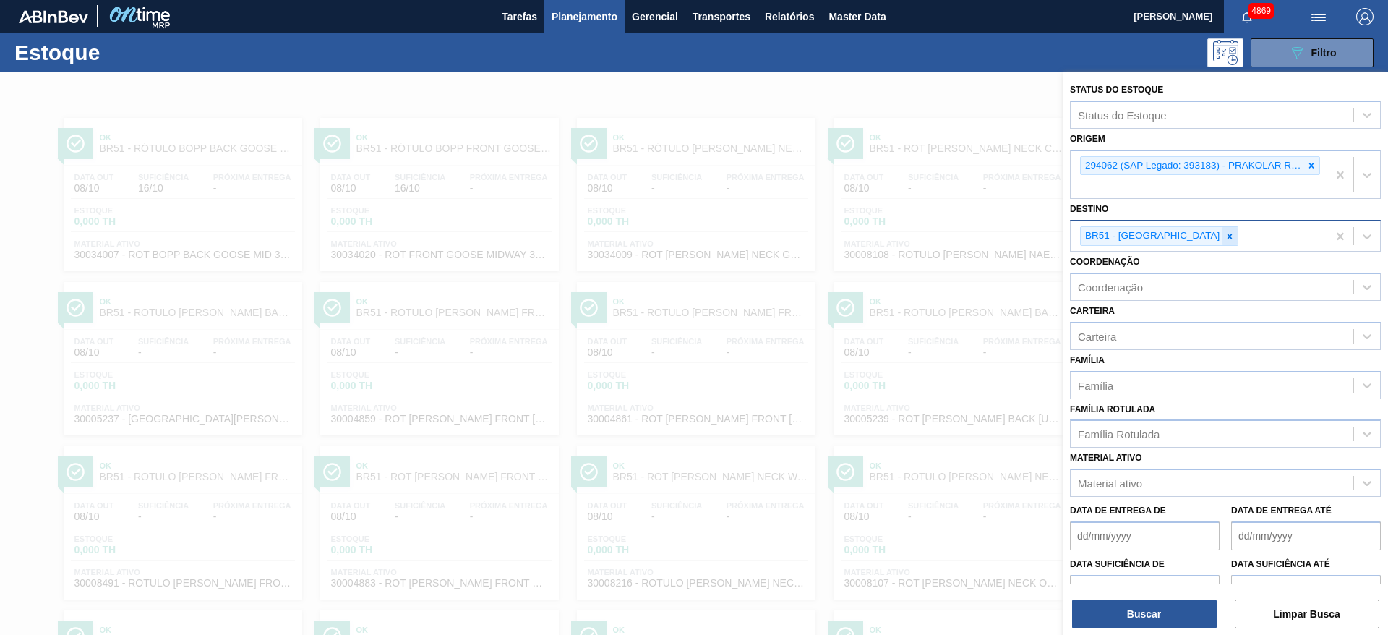
click at [1225, 233] on icon at bounding box center [1230, 236] width 10 height 10
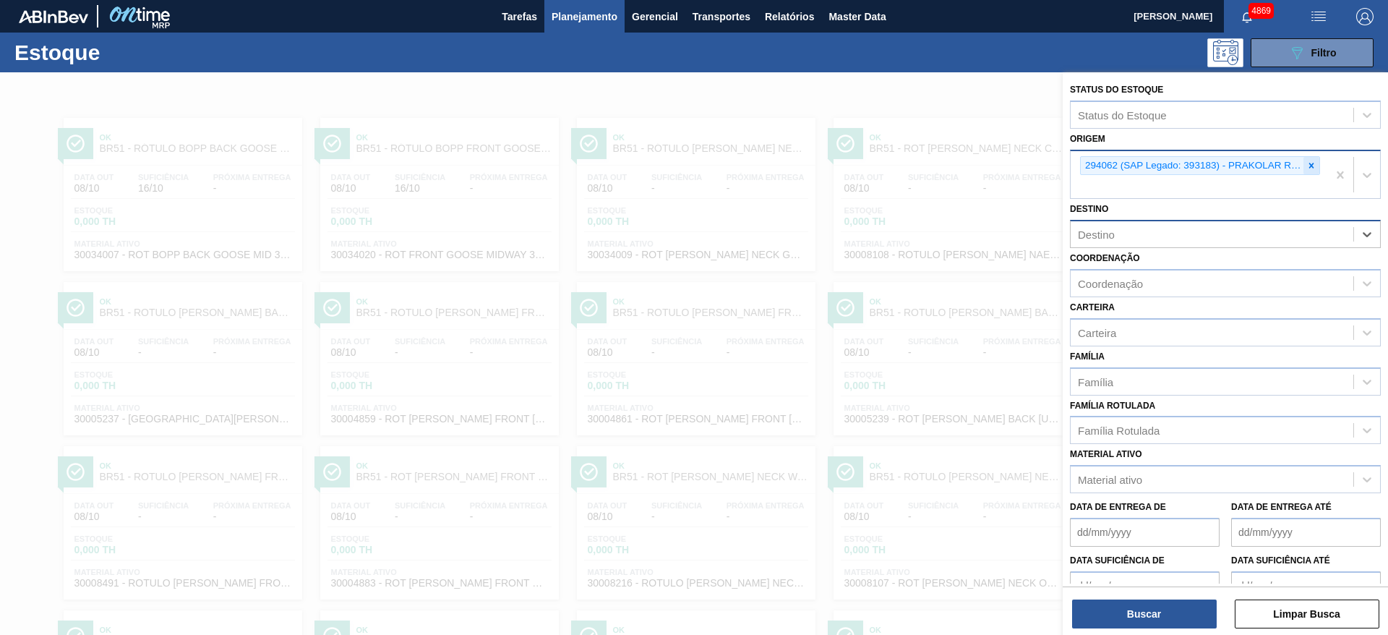
click at [1307, 166] on icon at bounding box center [1312, 166] width 10 height 10
